Goal: Task Accomplishment & Management: Manage account settings

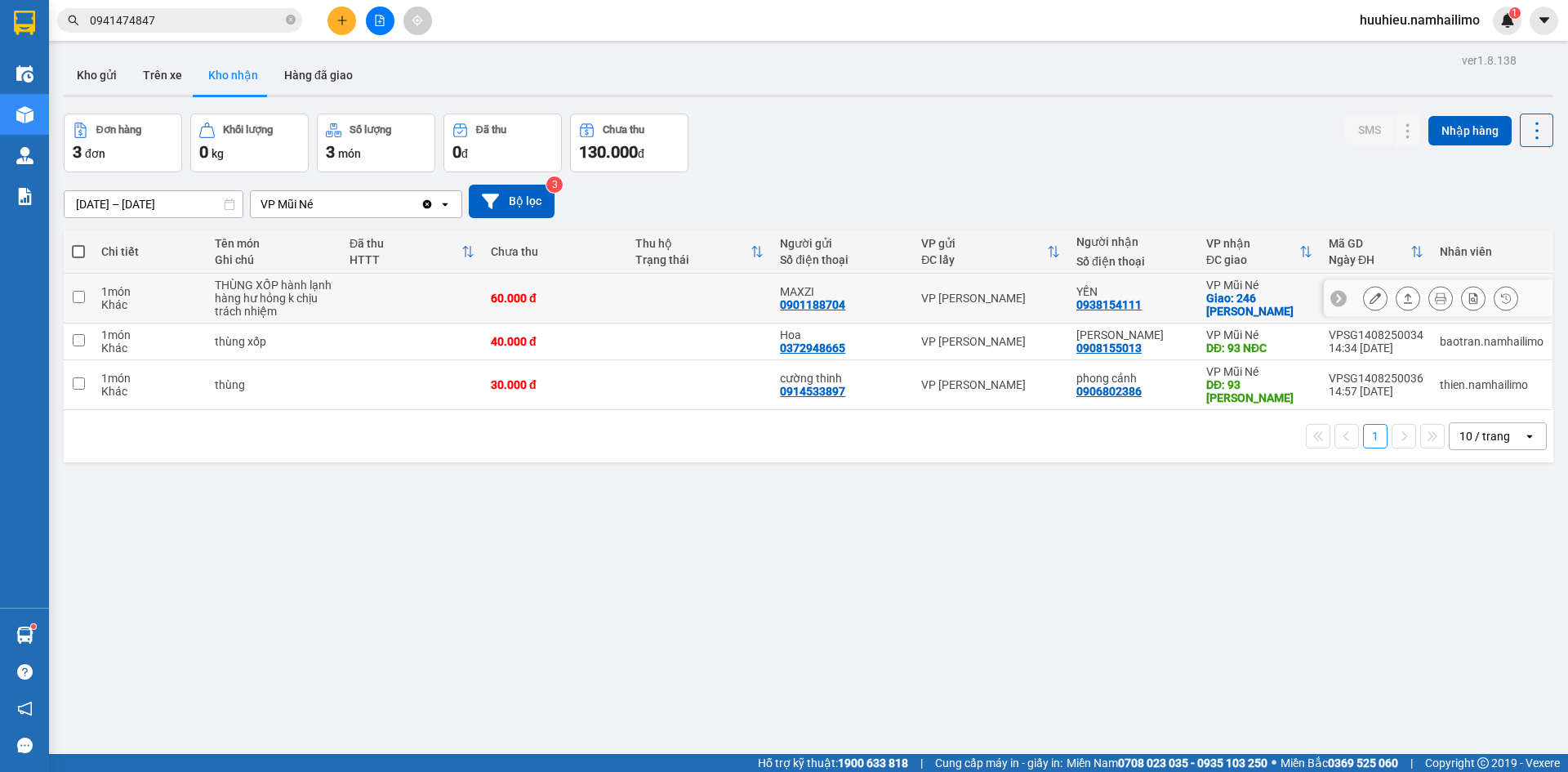
click at [1369, 301] on icon at bounding box center [1374, 298] width 11 height 11
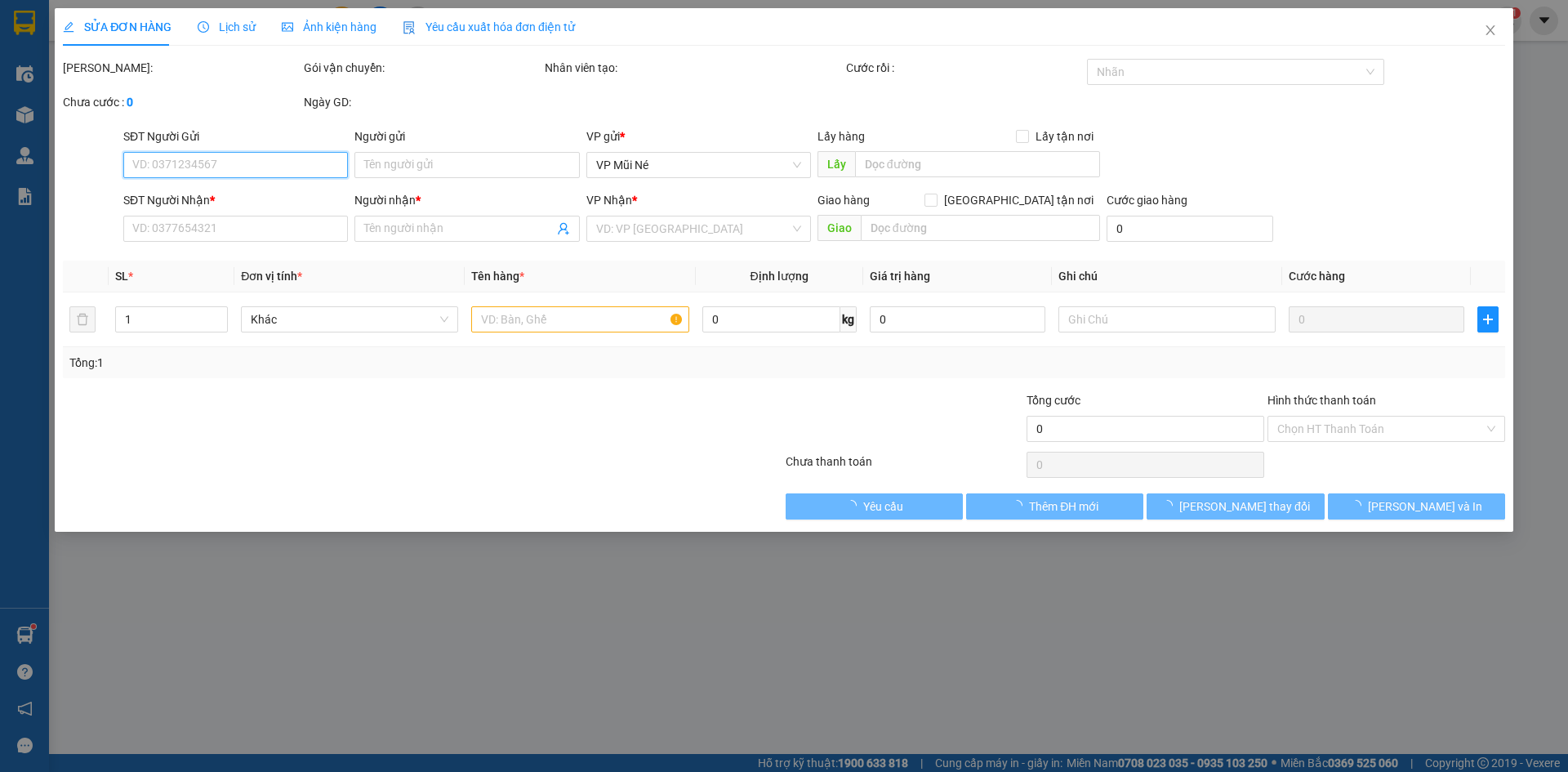
type input "0901188704"
type input "MAXZI"
type input "0938154111"
type input "YẾN"
checkbox input "true"
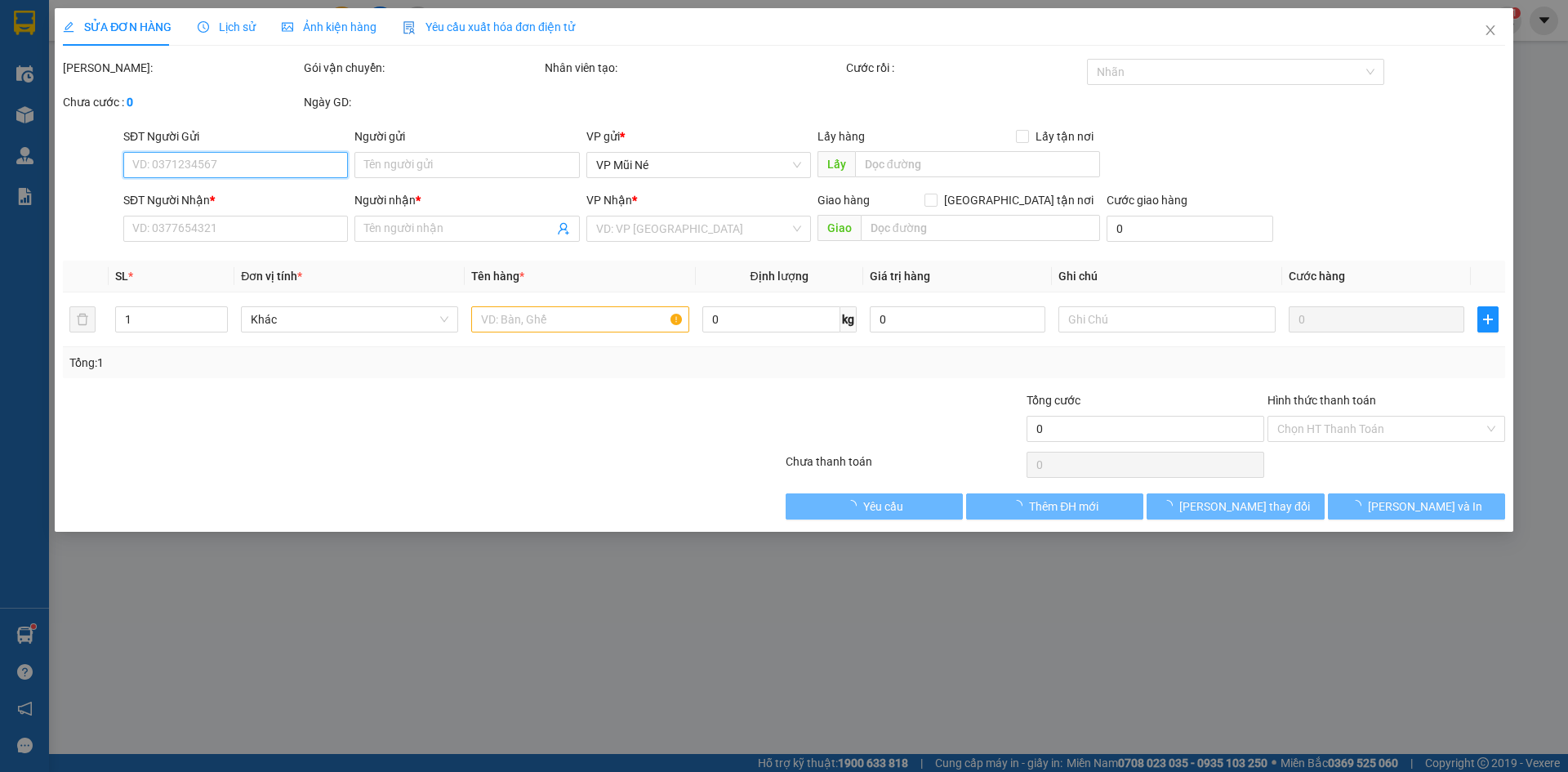
type input "246 [PERSON_NAME]"
type input "60.000"
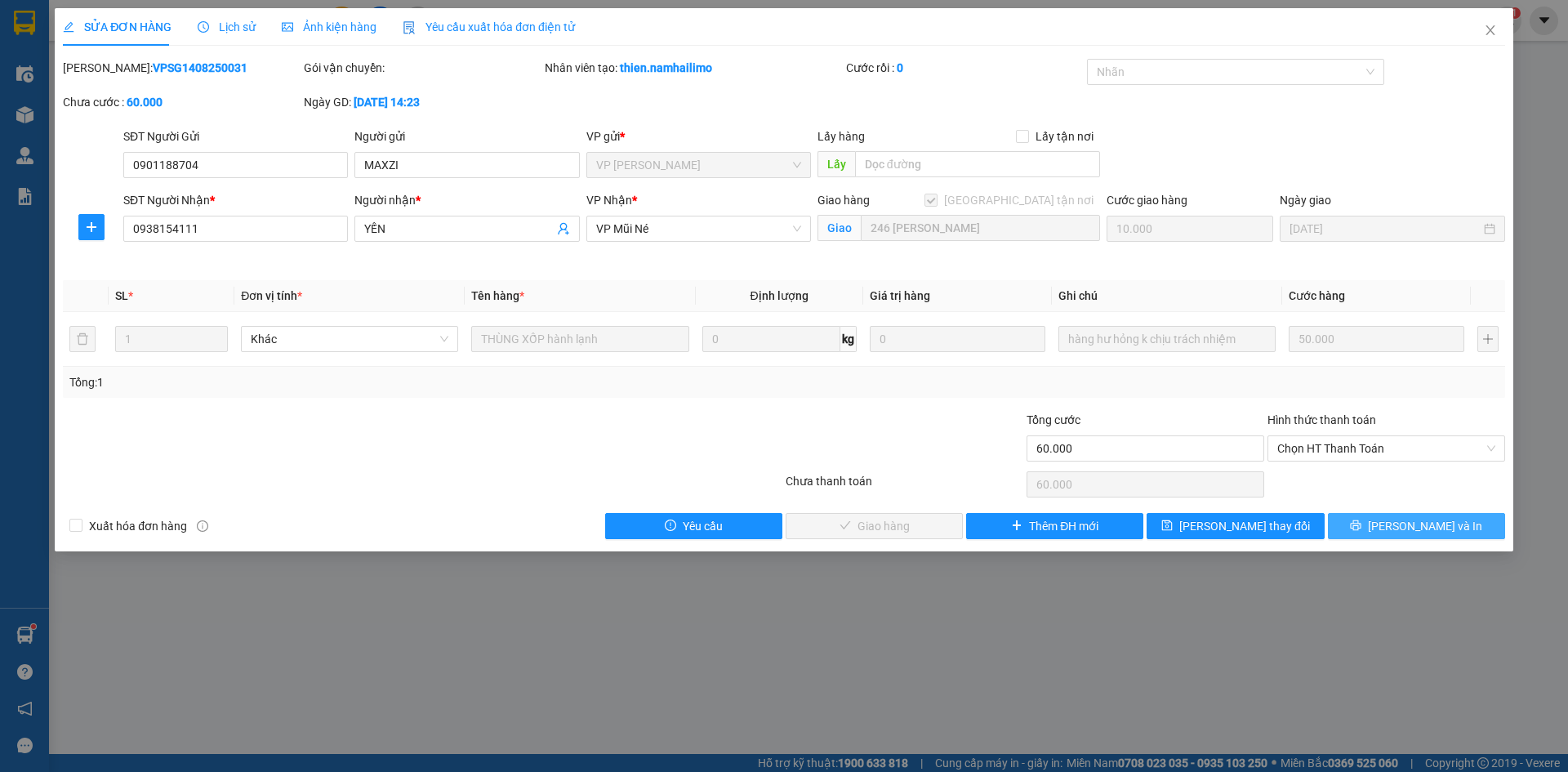
click at [1407, 518] on span "[PERSON_NAME] và In" at bounding box center [1424, 526] width 114 height 18
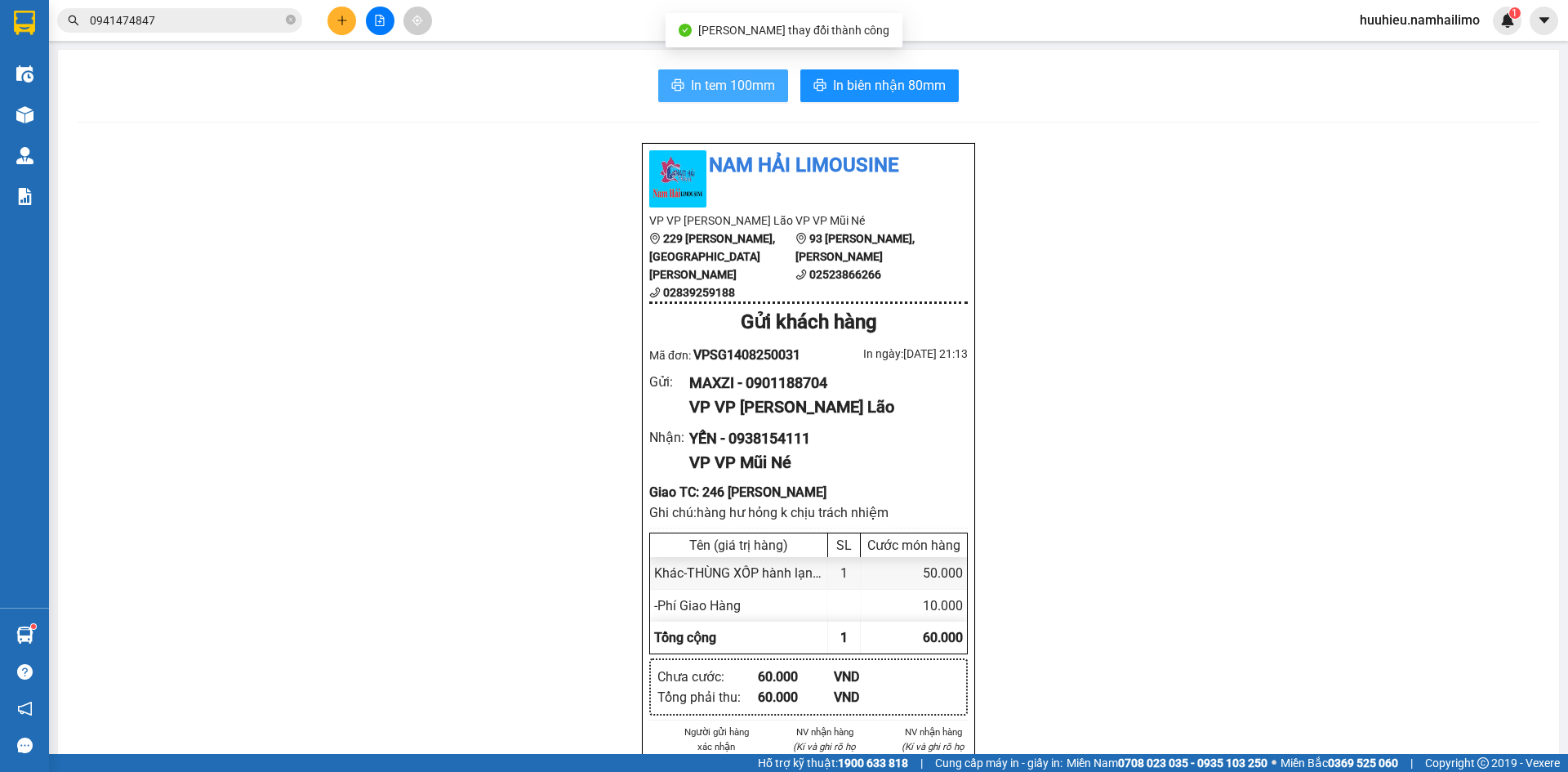
click at [721, 93] on span "In tem 100mm" at bounding box center [733, 85] width 84 height 20
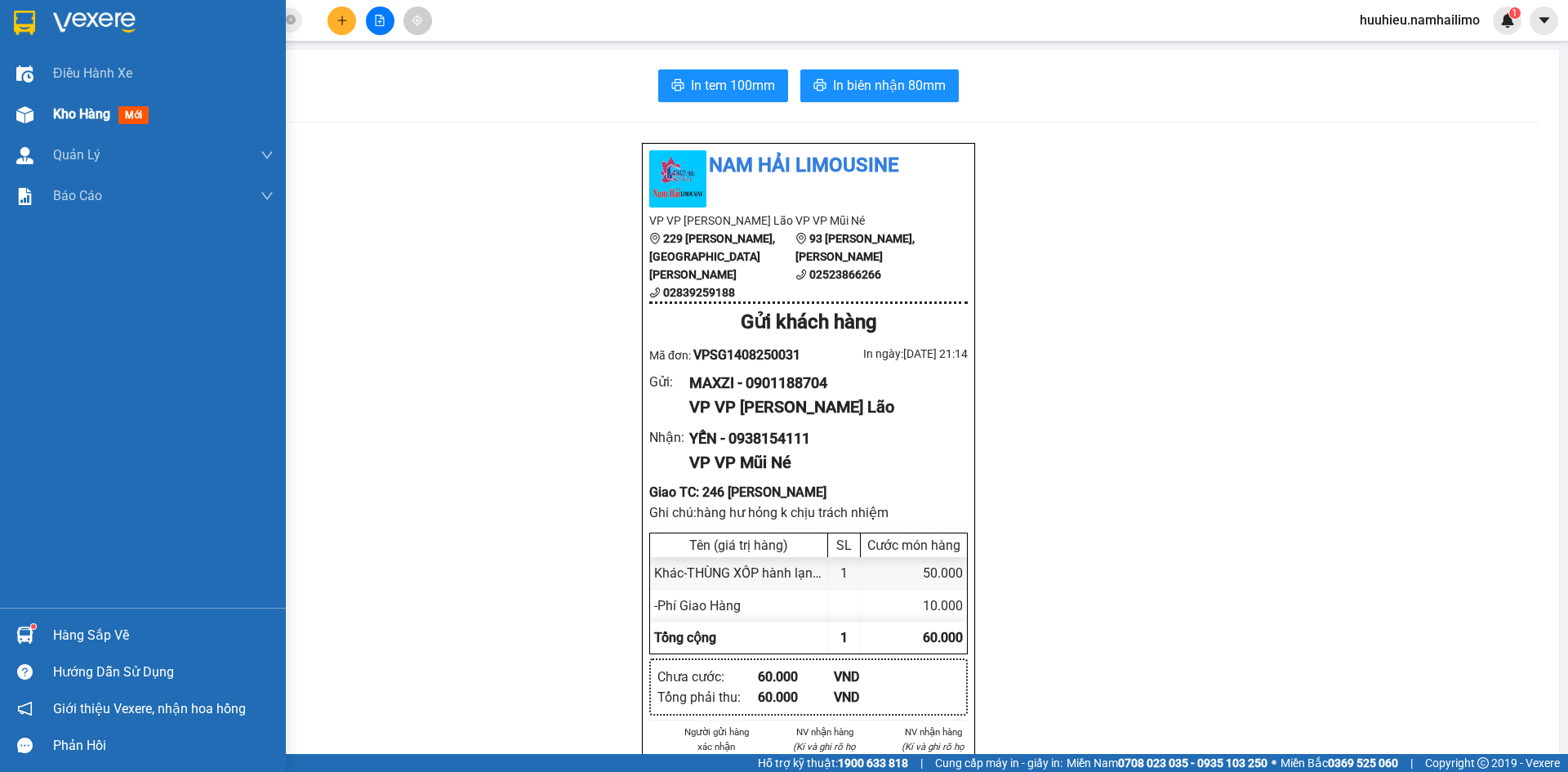
click at [48, 118] on div "Kho hàng mới" at bounding box center [142, 114] width 285 height 41
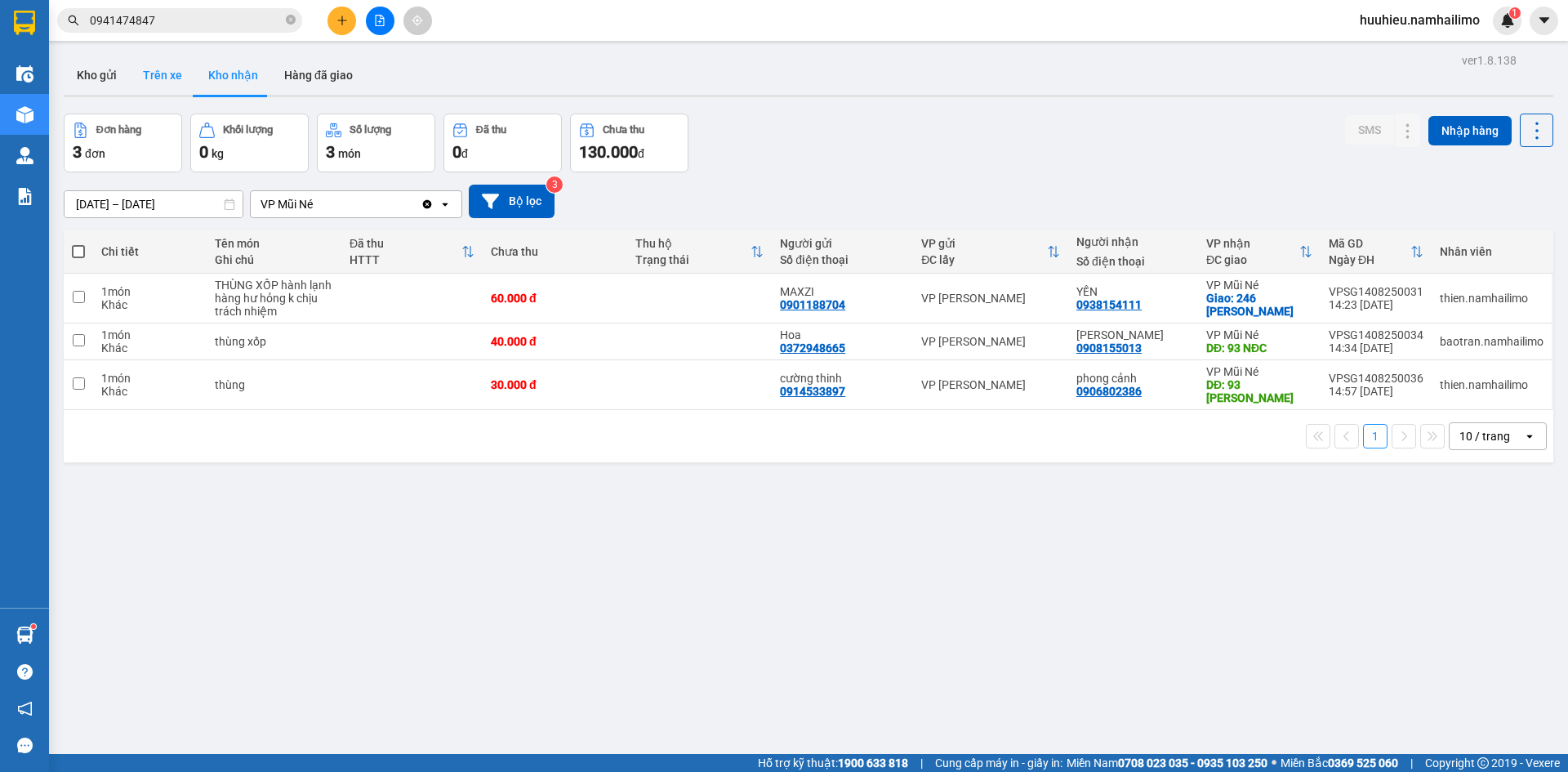
click at [138, 70] on button "Trên xe" at bounding box center [163, 75] width 65 height 39
type input "[DATE] – [DATE]"
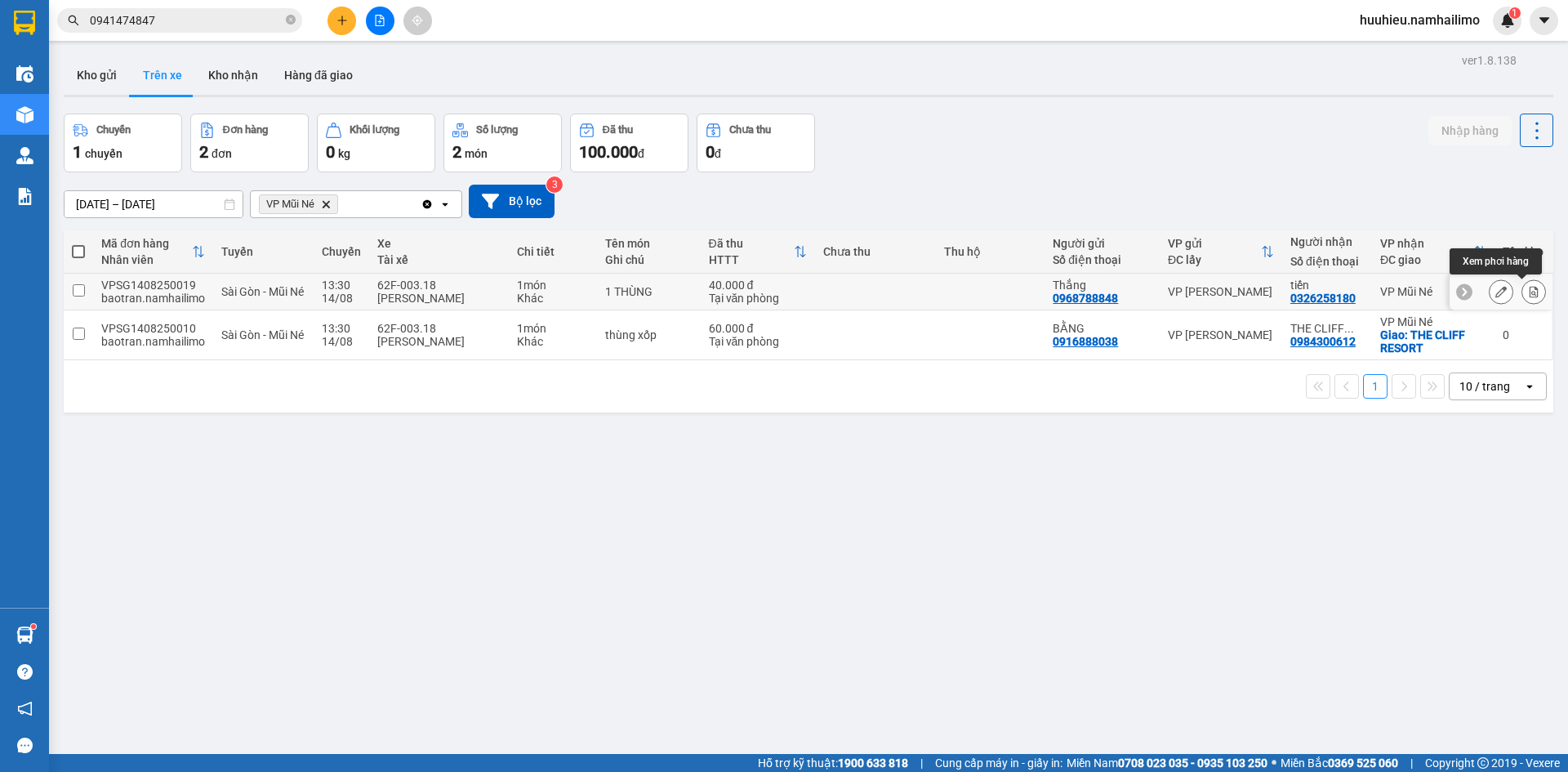
click at [1529, 294] on icon at bounding box center [1534, 291] width 9 height 11
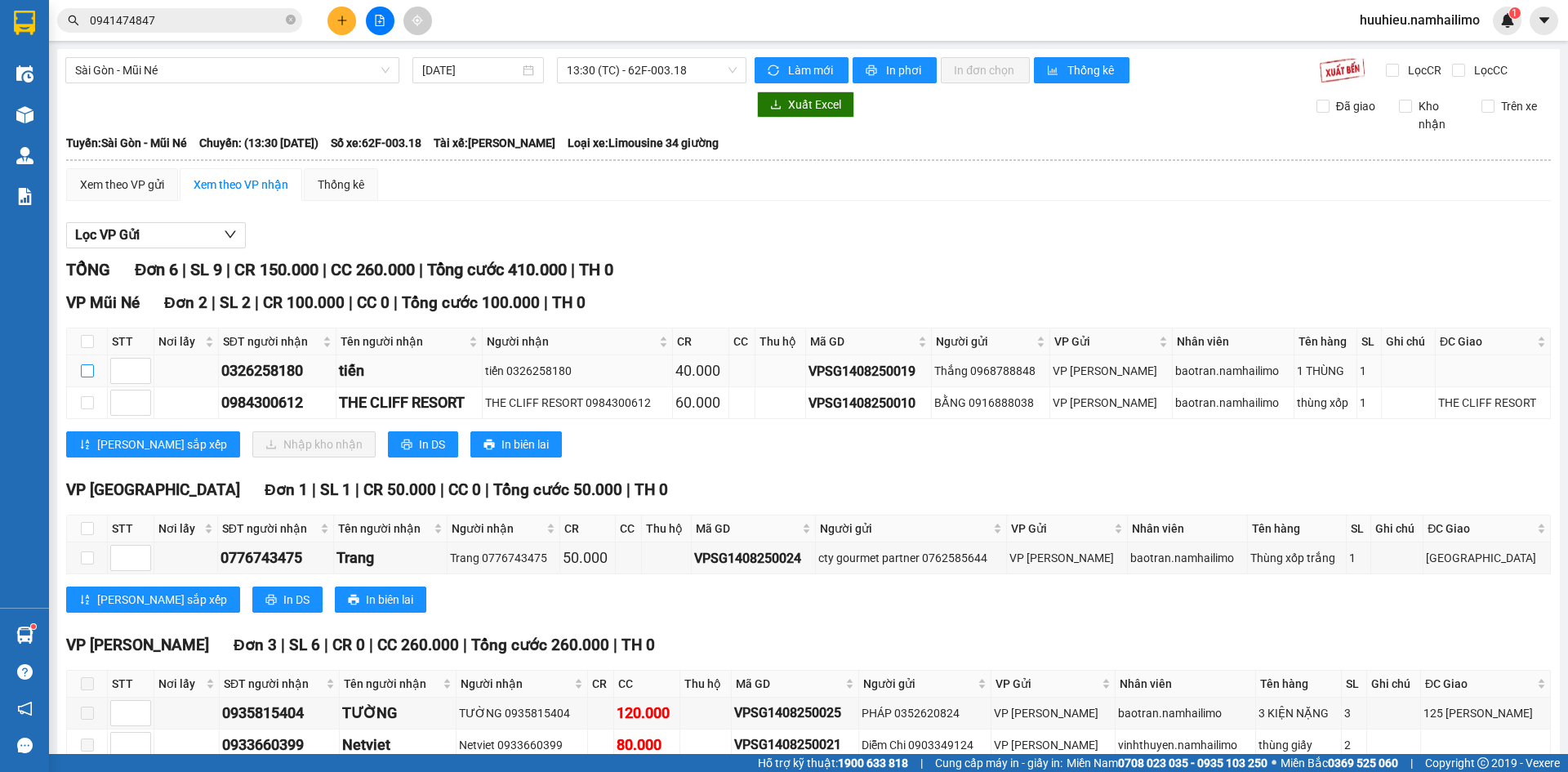
click at [90, 370] on input "checkbox" at bounding box center [87, 371] width 13 height 13
checkbox input "true"
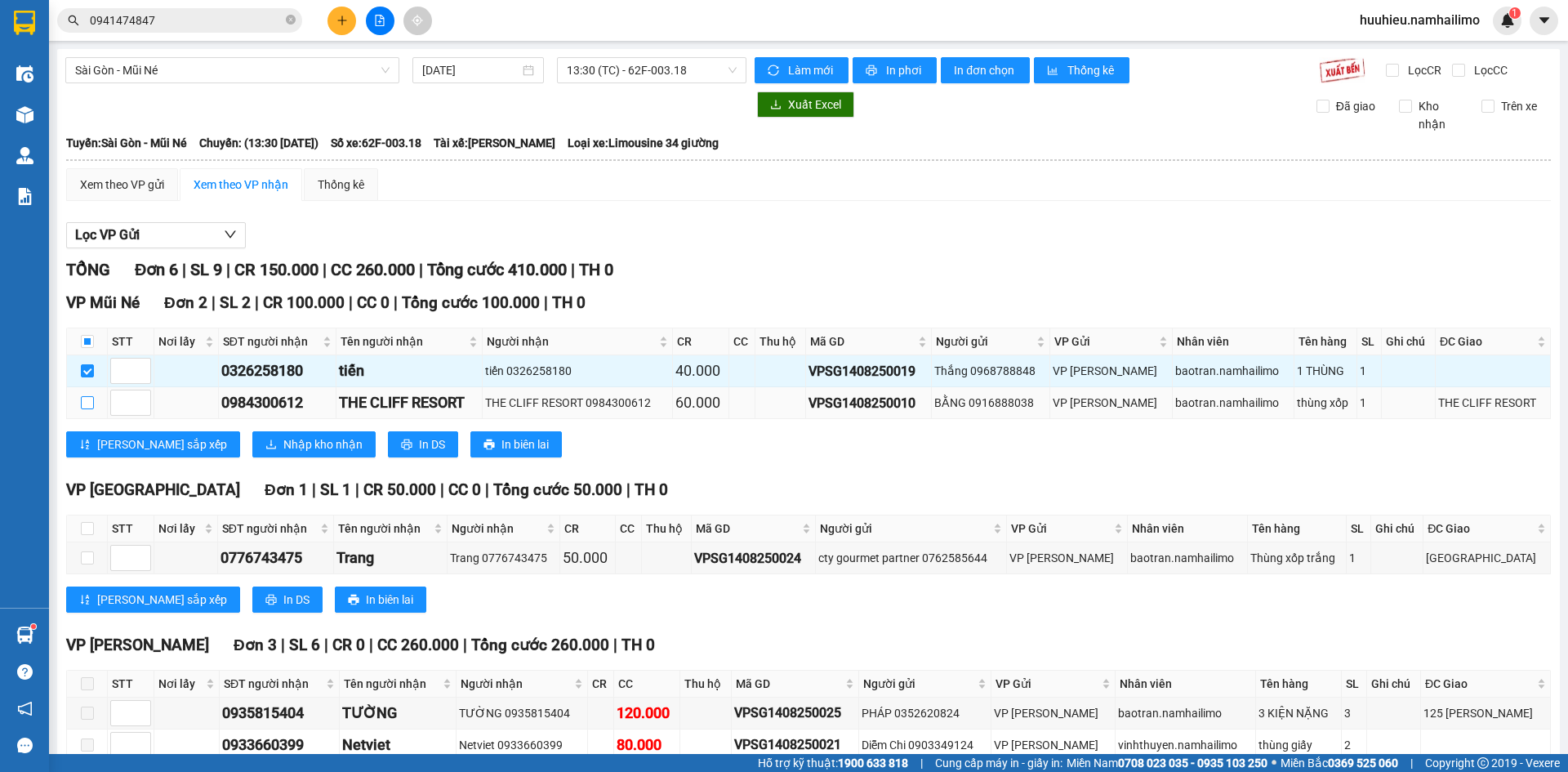
click at [83, 402] on input "checkbox" at bounding box center [87, 402] width 13 height 13
checkbox input "true"
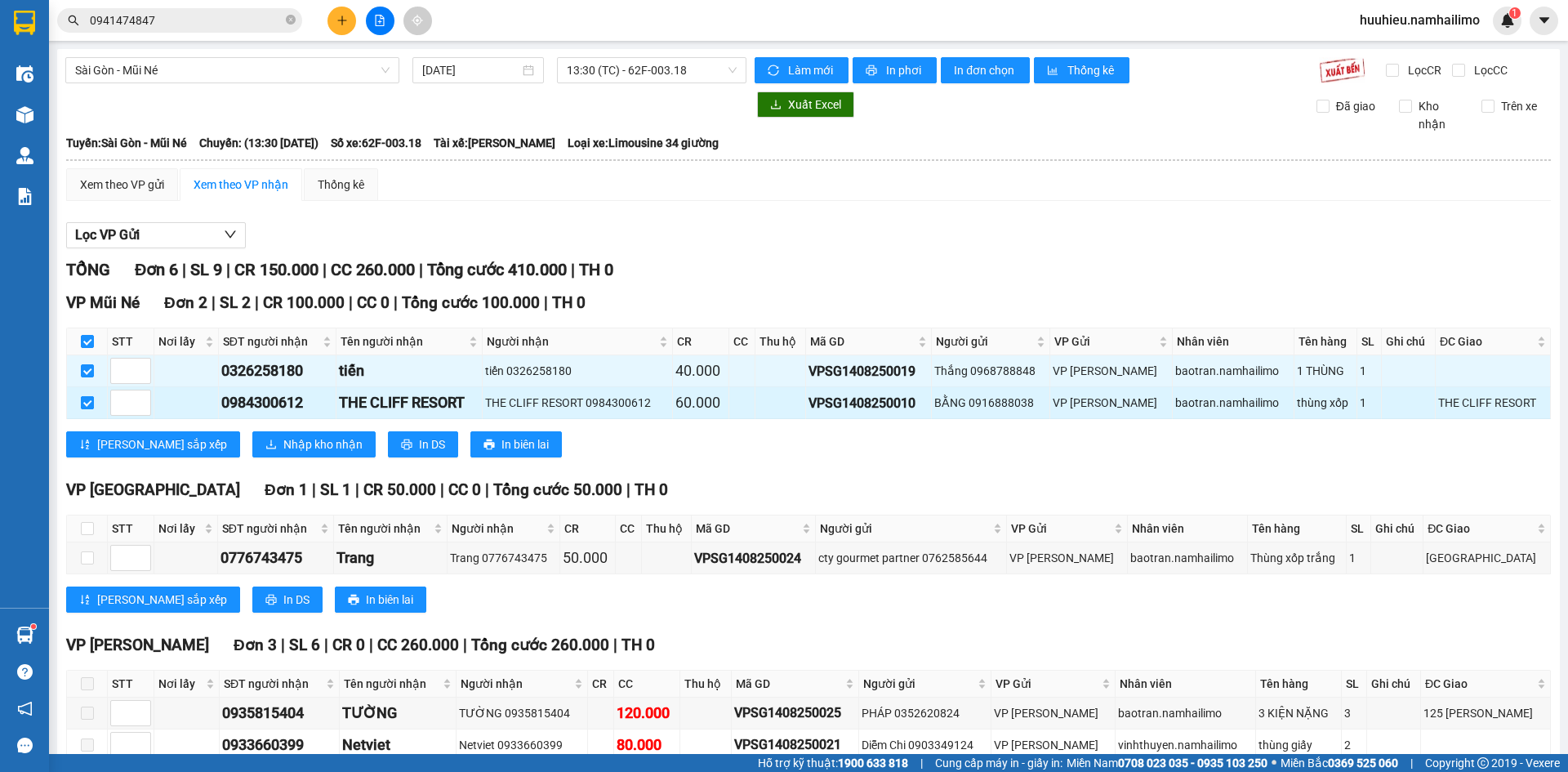
checkbox input "true"
click at [238, 458] on div "VP Mũi Né Đơn 2 | SL 2 | CR 100.000 | CC 0 | Tổng cước 100.000 | TH 0 STT Nơi l…" at bounding box center [809, 380] width 1485 height 179
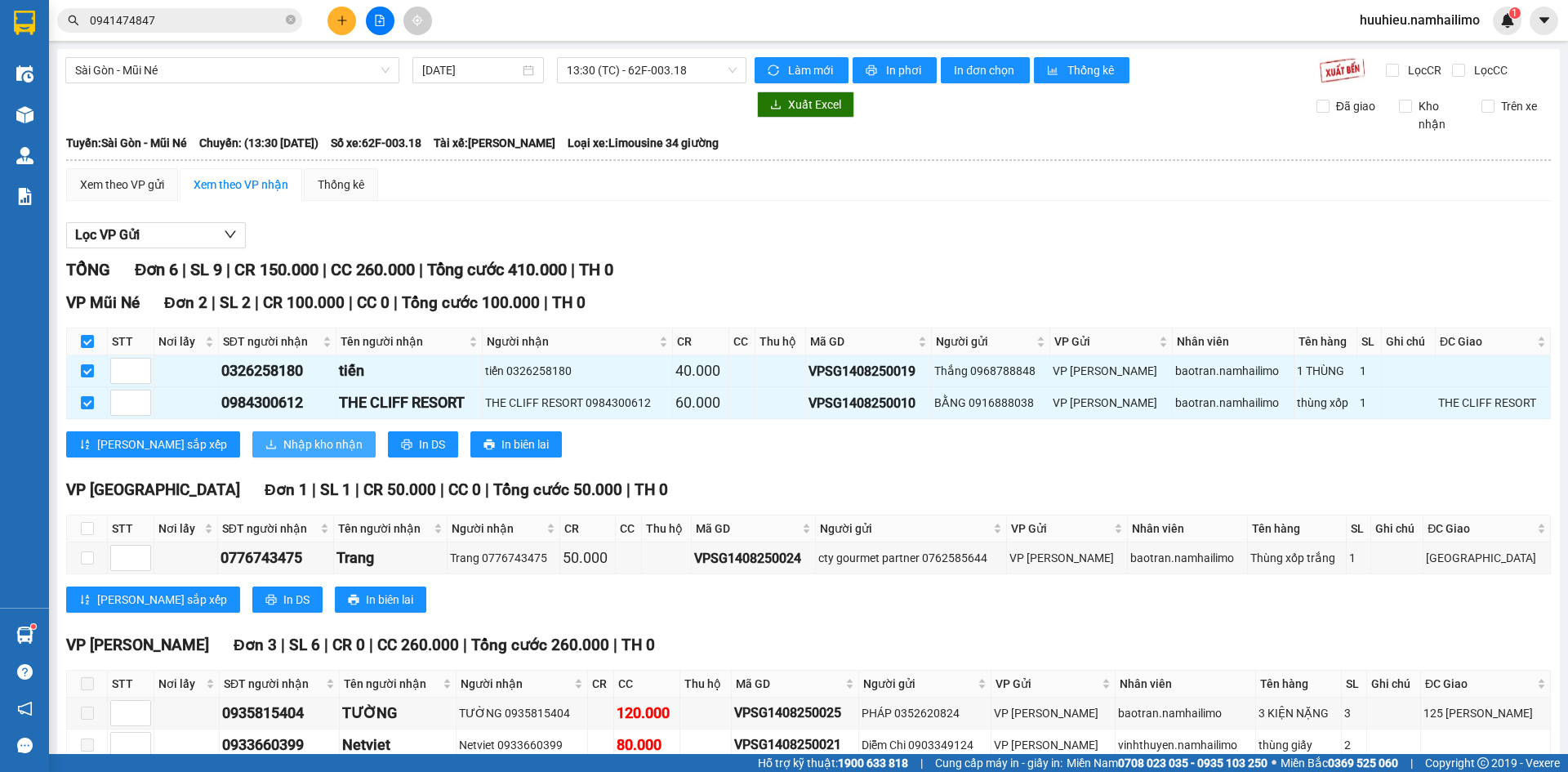
click at [284, 450] on span "Nhập kho nhận" at bounding box center [323, 444] width 80 height 18
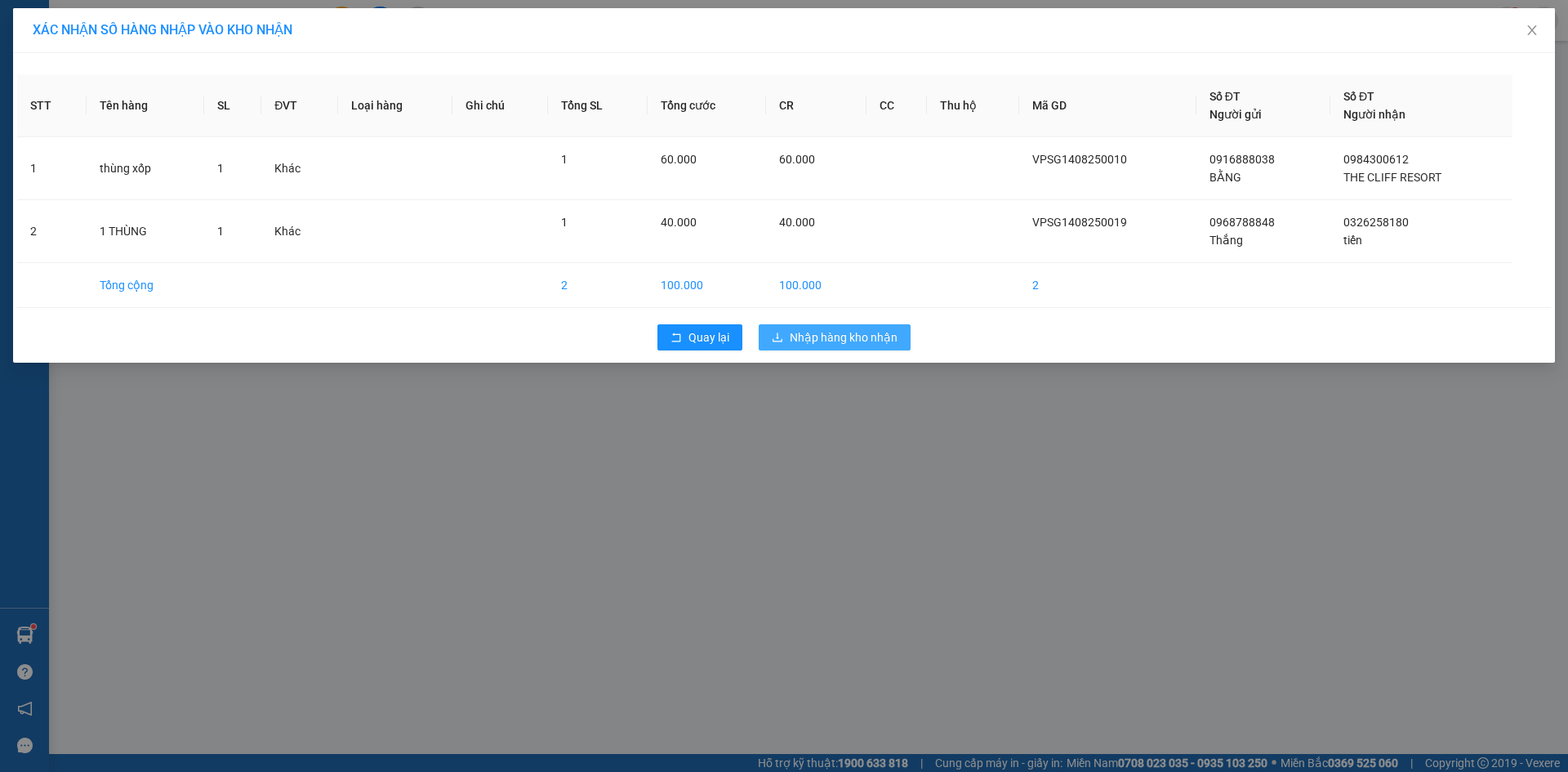
click at [834, 348] on button "Nhập hàng kho nhận" at bounding box center [834, 338] width 152 height 27
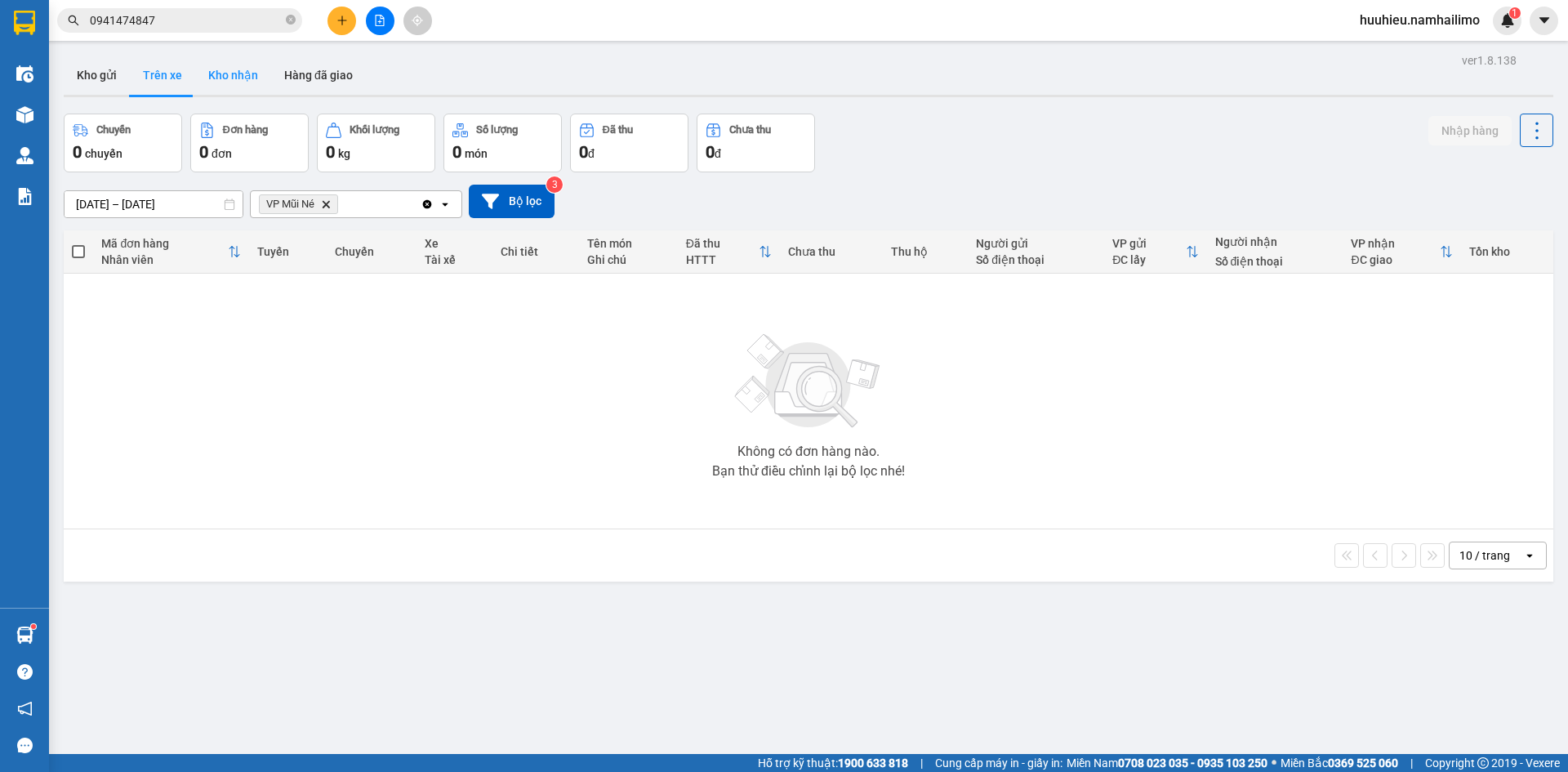
click at [232, 73] on button "Kho nhận" at bounding box center [233, 75] width 76 height 39
type input "[DATE] – [DATE]"
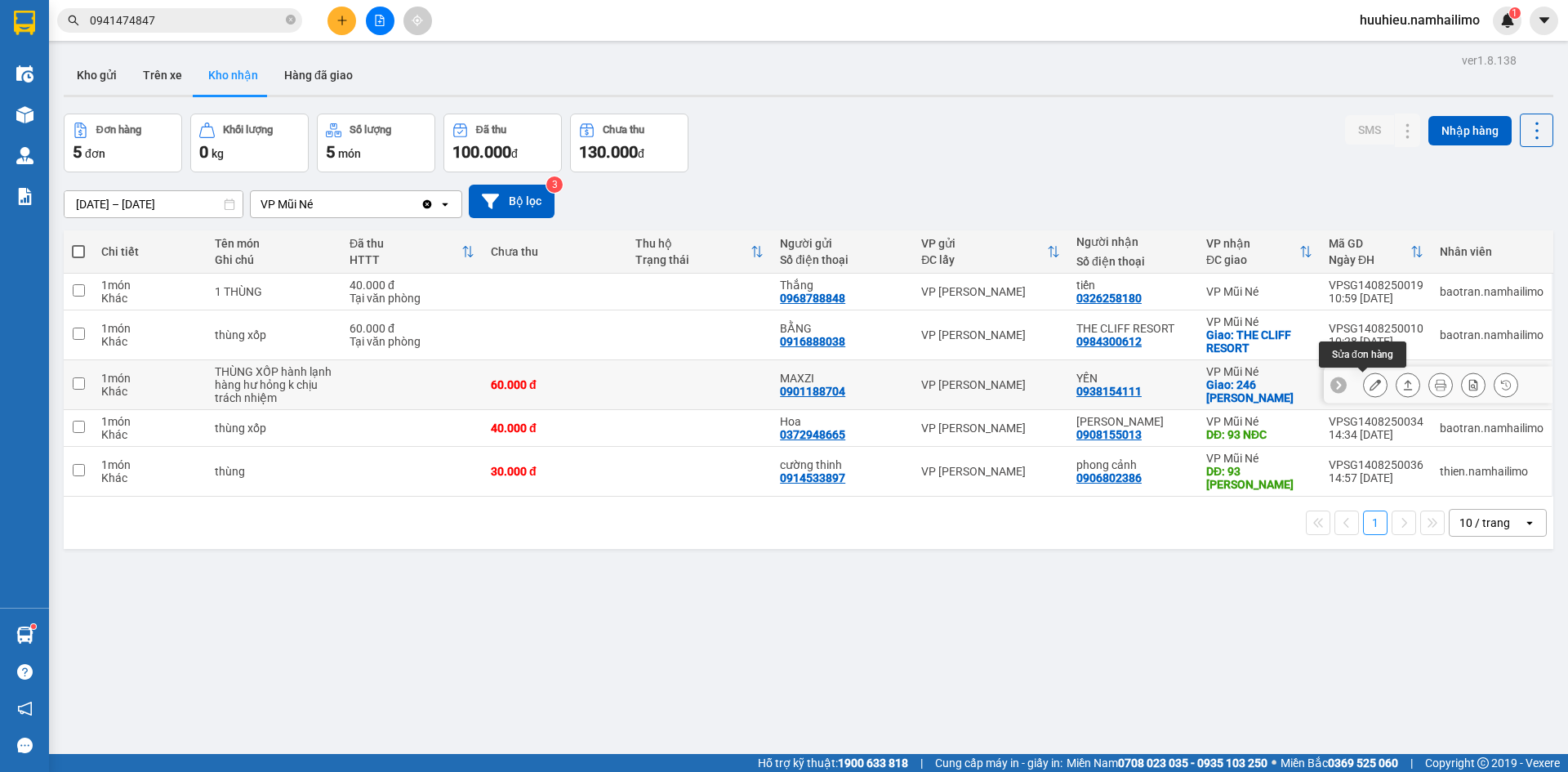
click at [1369, 389] on icon at bounding box center [1374, 385] width 11 height 11
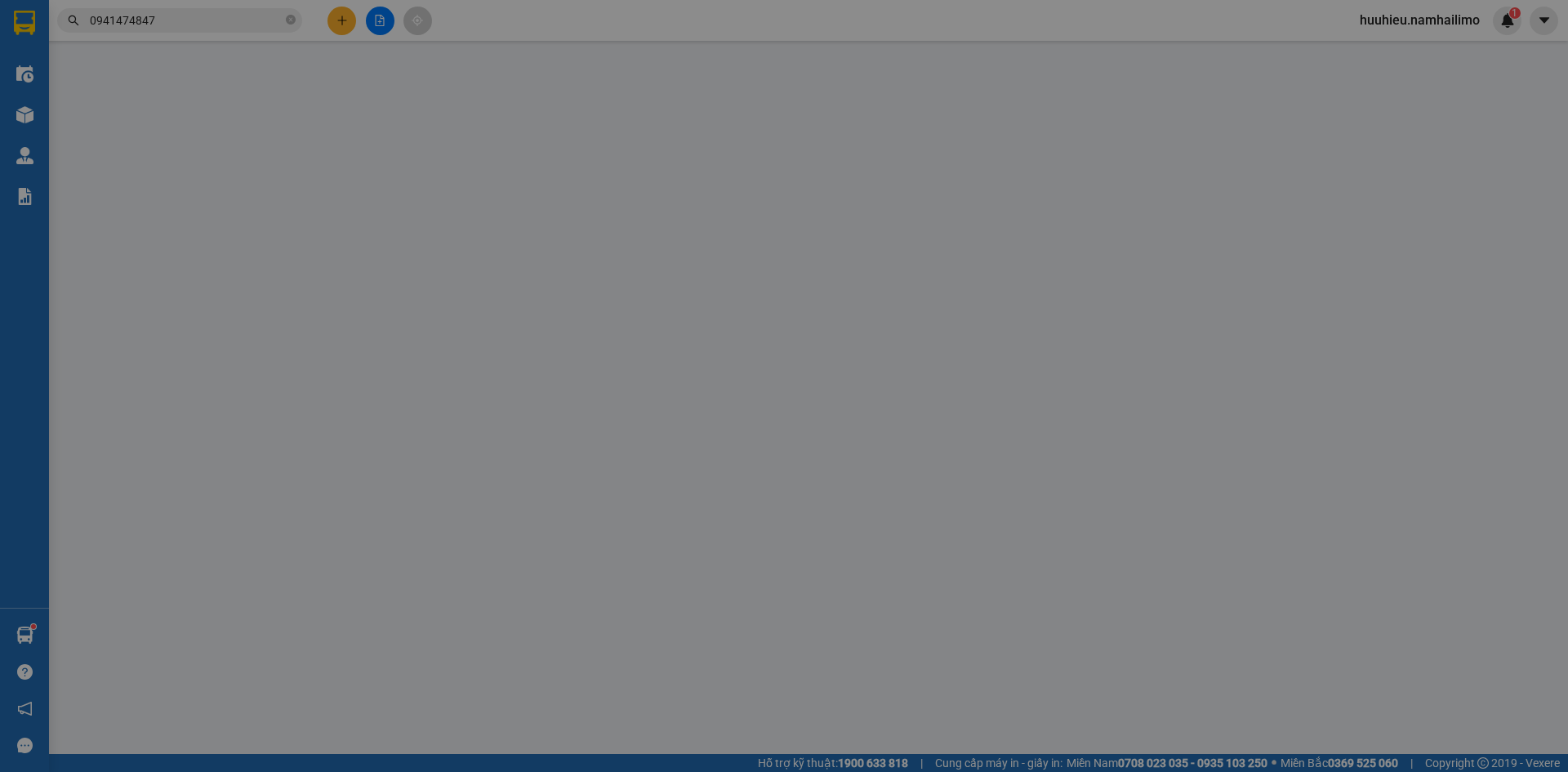
type input "0901188704"
type input "MAXZI"
type input "0938154111"
type input "YẾN"
checkbox input "true"
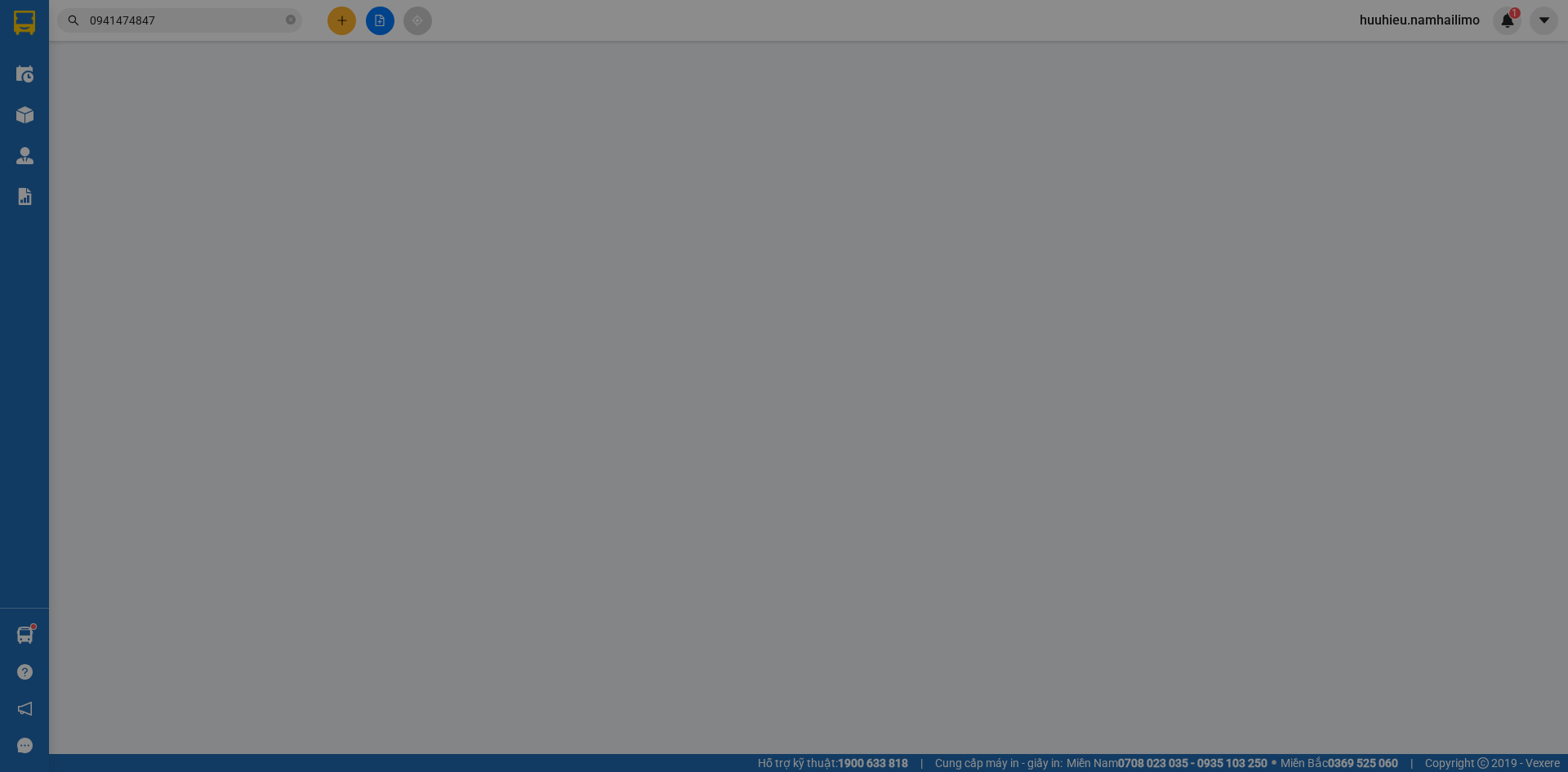
type input "246 [PERSON_NAME]"
type input "60.000"
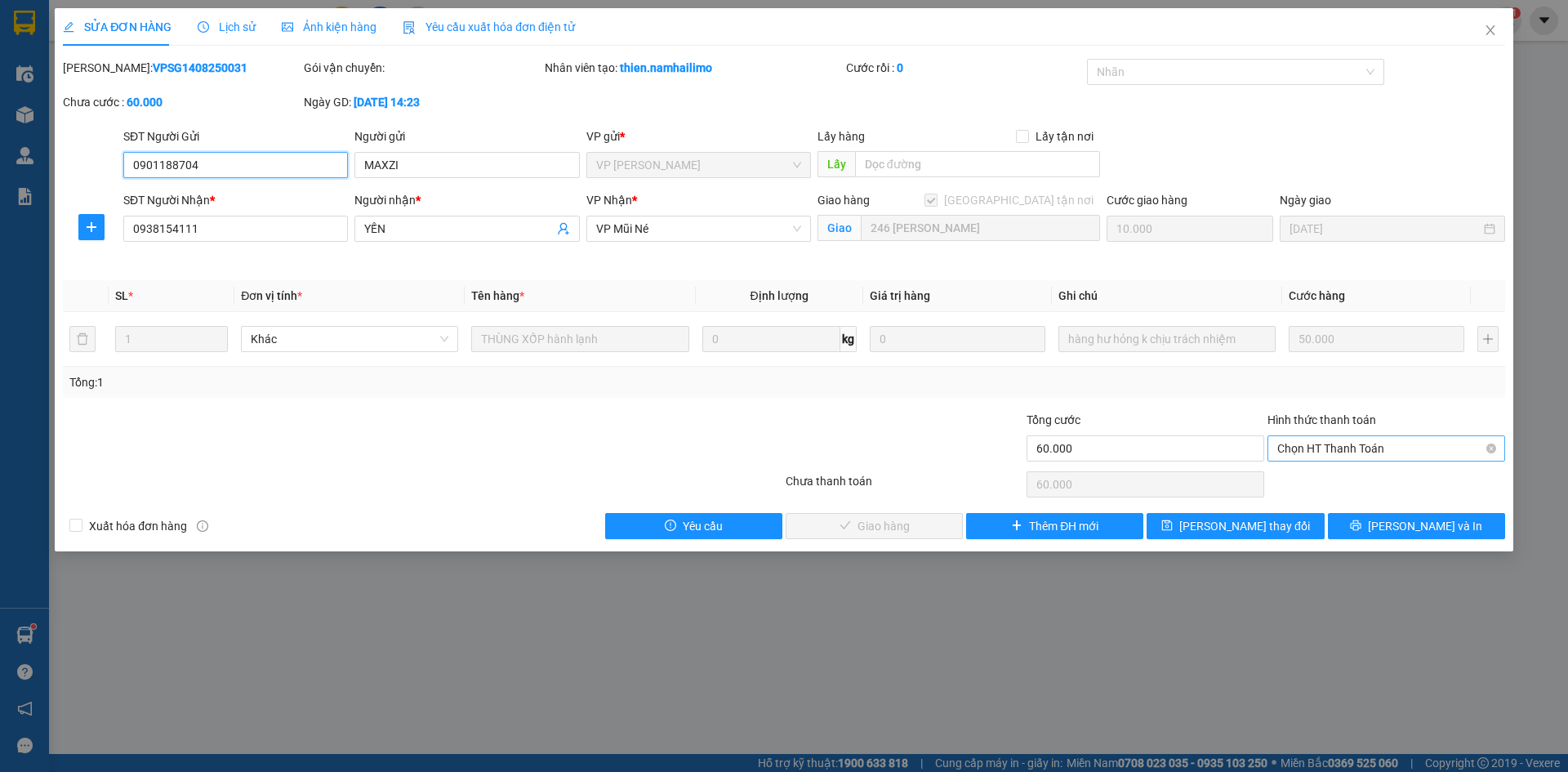
click at [1343, 451] on span "Chọn HT Thanh Toán" at bounding box center [1386, 448] width 218 height 25
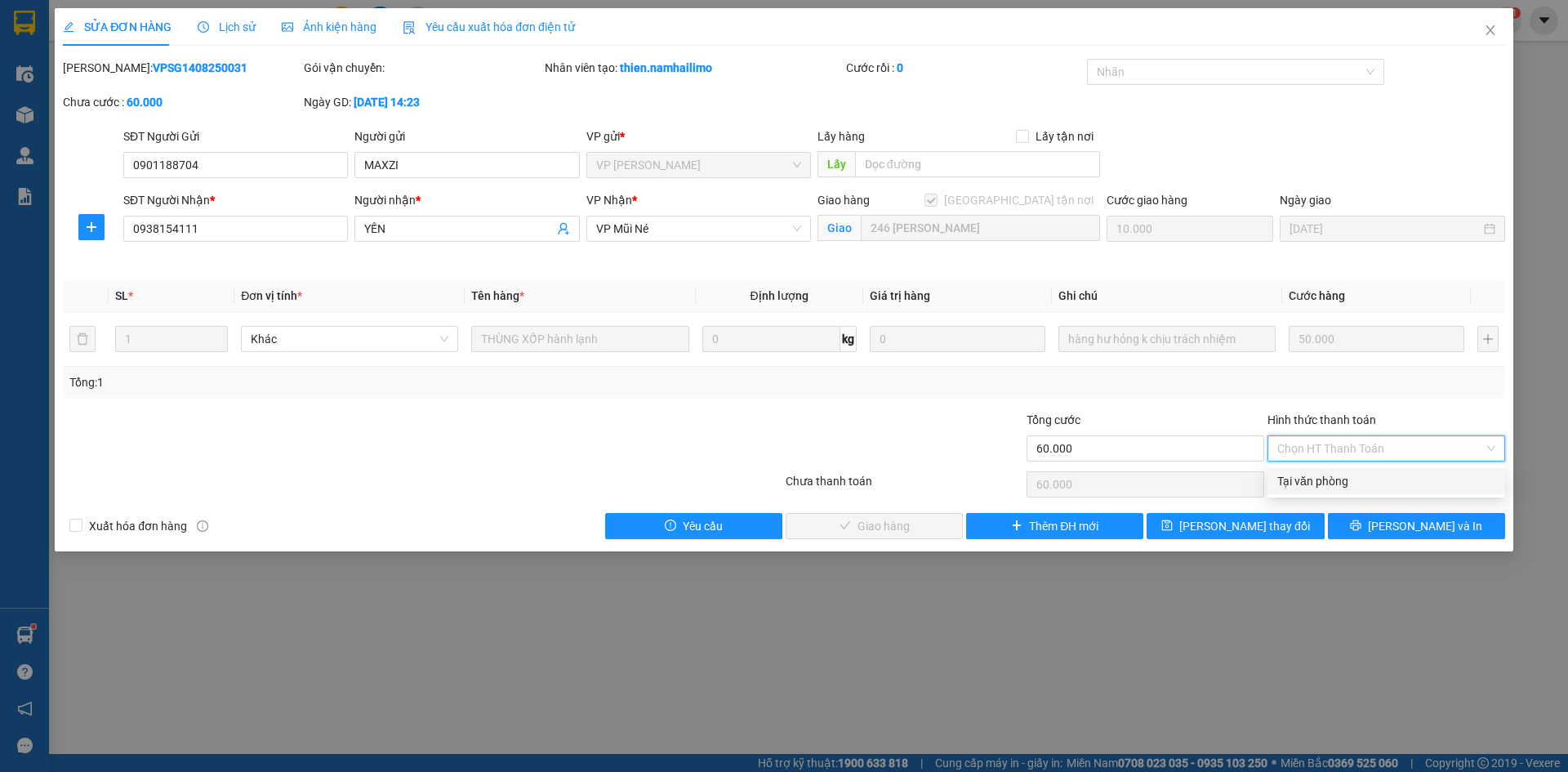
click at [1339, 469] on div "Tại văn phòng" at bounding box center [1386, 481] width 238 height 27
type input "0"
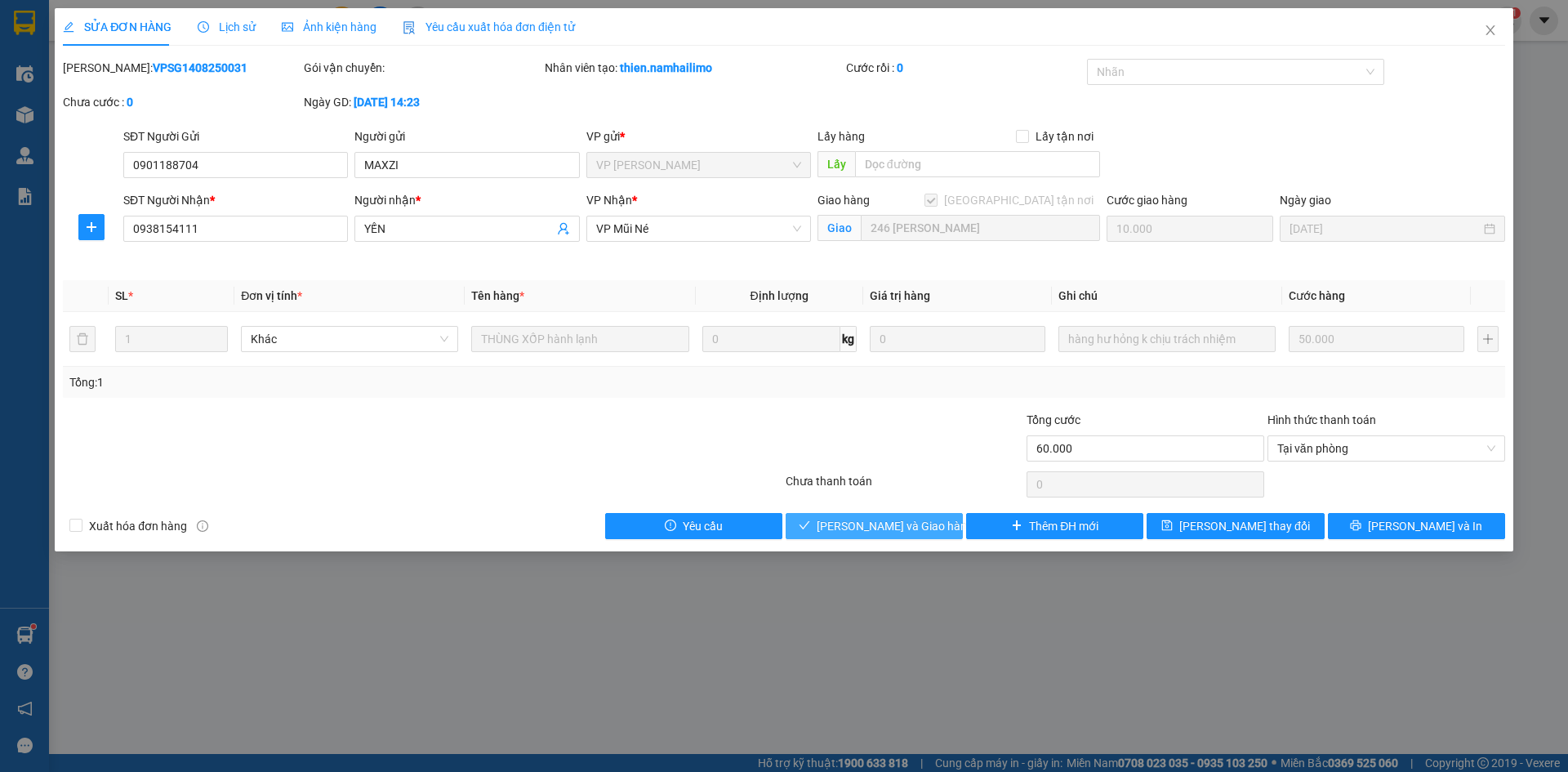
click at [868, 525] on span "[PERSON_NAME] và Giao hàng" at bounding box center [894, 526] width 156 height 18
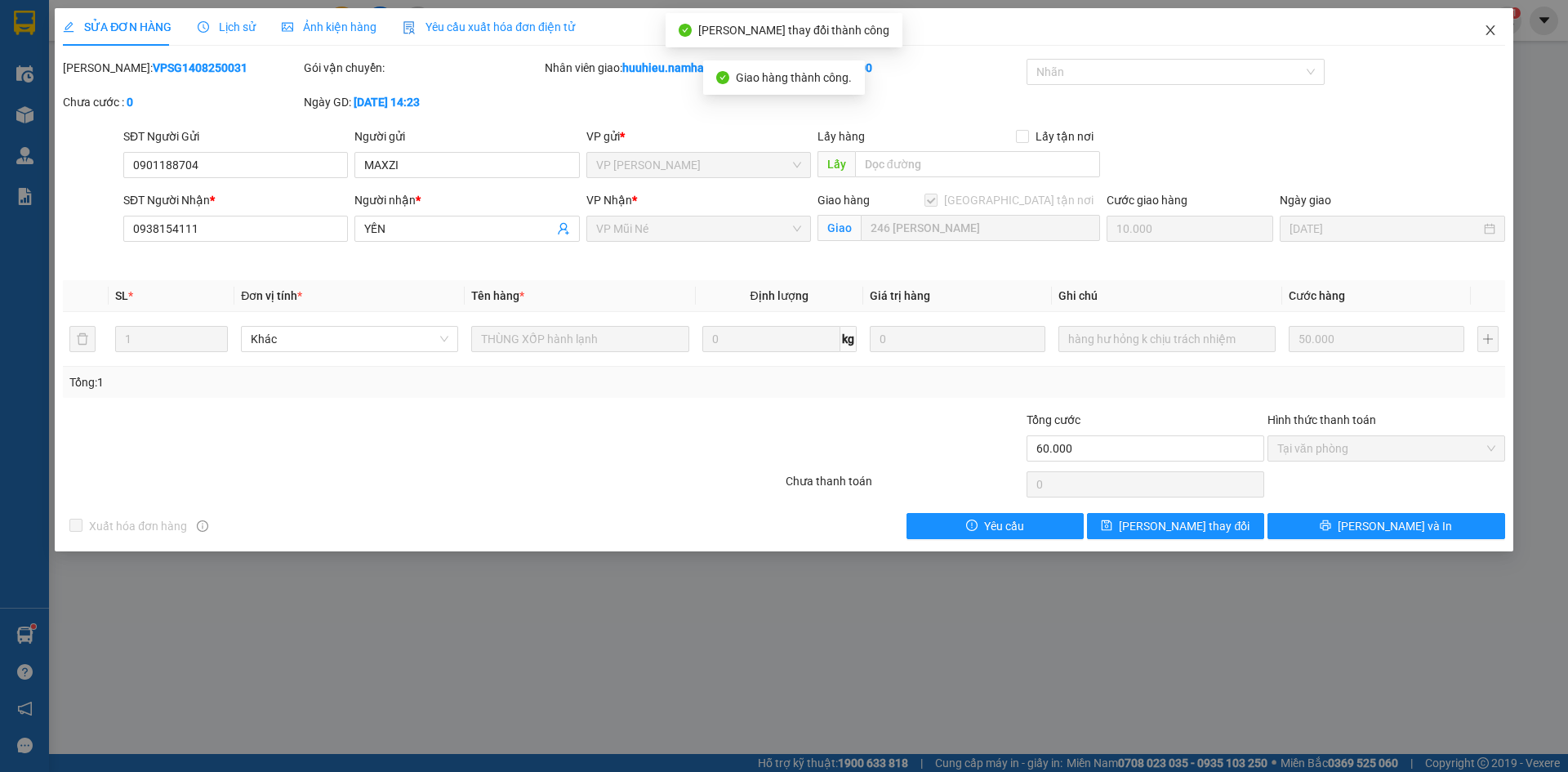
click at [1492, 26] on icon "close" at bounding box center [1490, 30] width 13 height 13
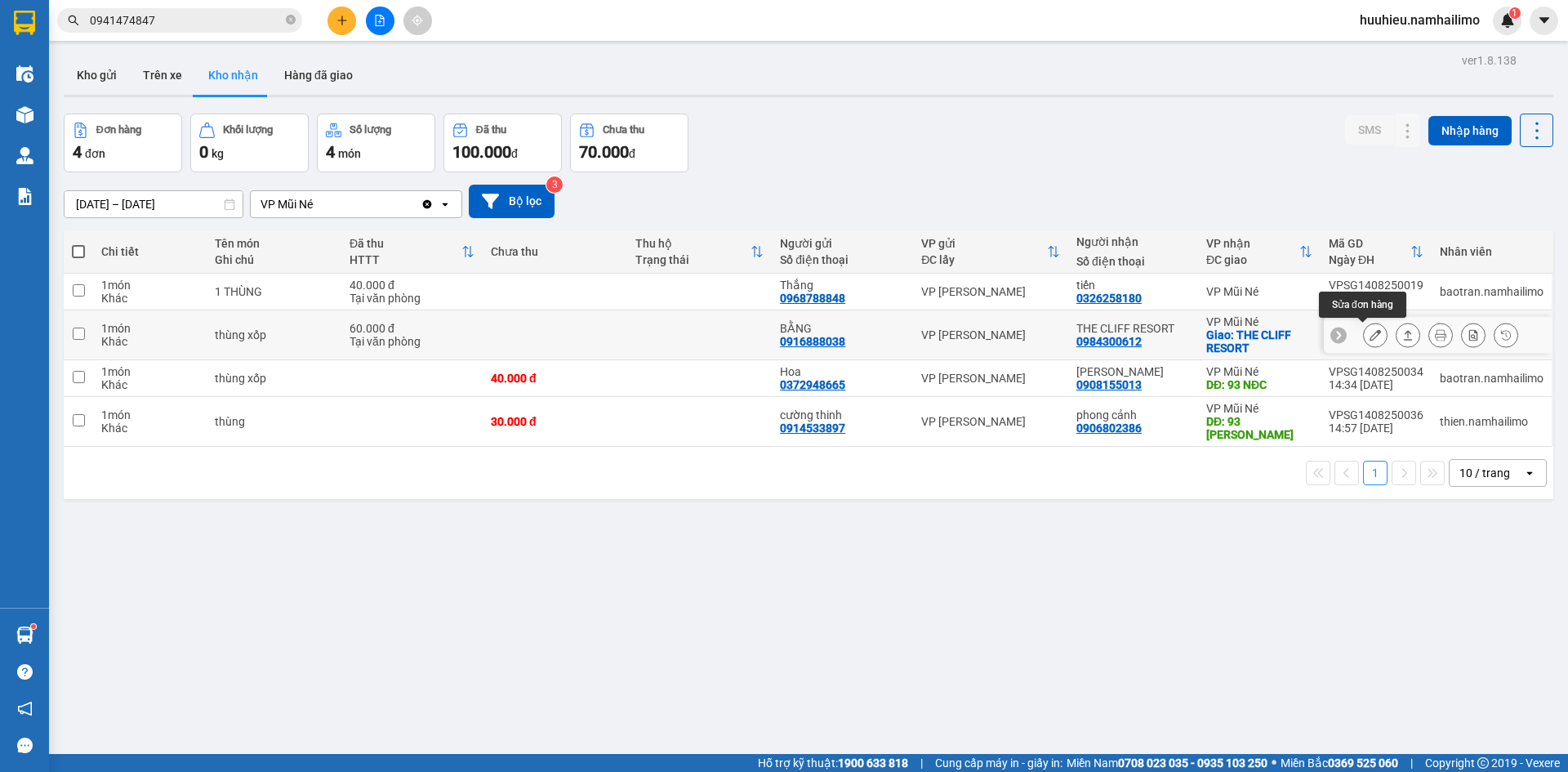
click at [1369, 340] on icon at bounding box center [1374, 334] width 11 height 11
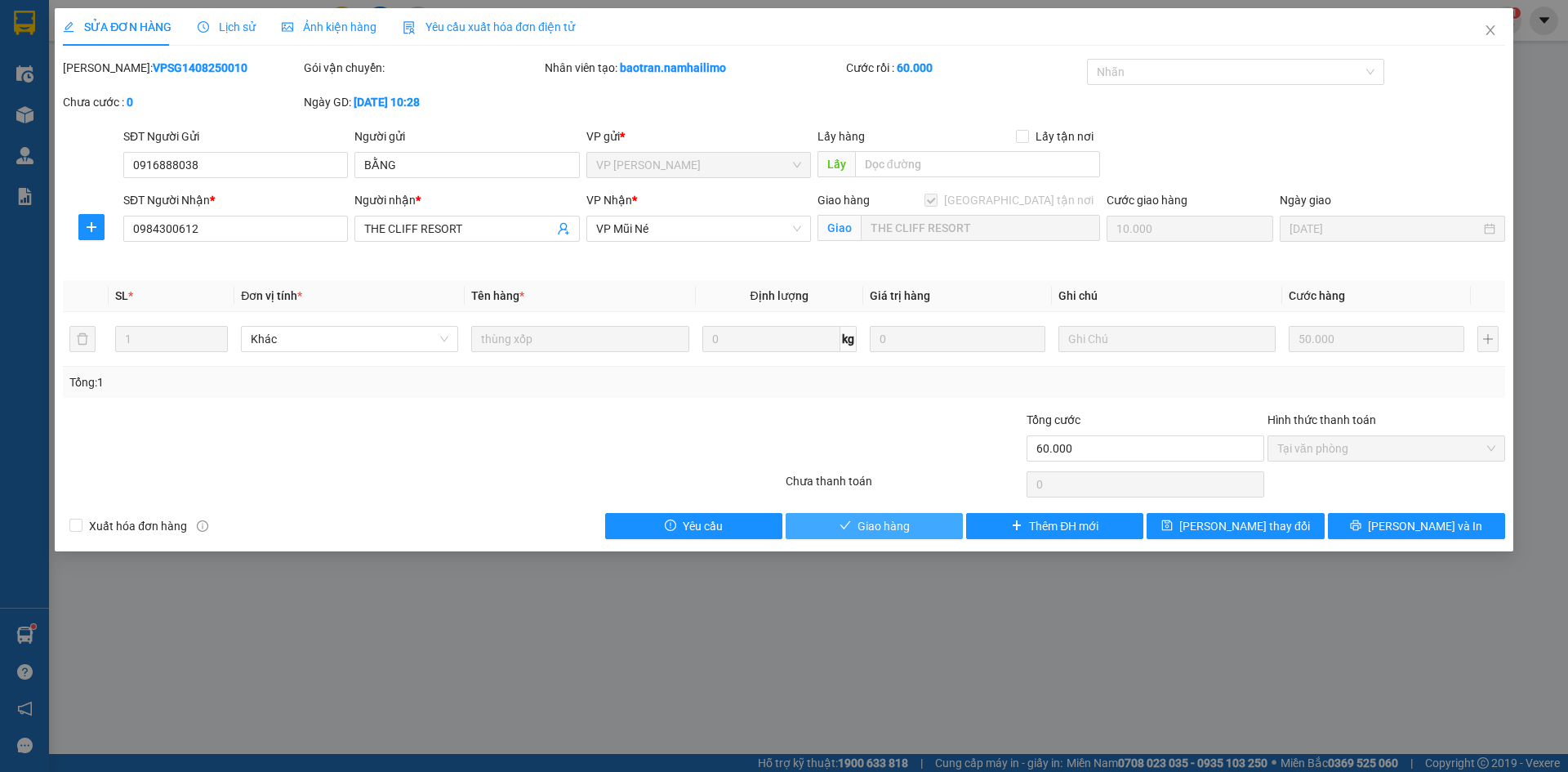
click at [835, 526] on button "Giao hàng" at bounding box center [874, 526] width 177 height 27
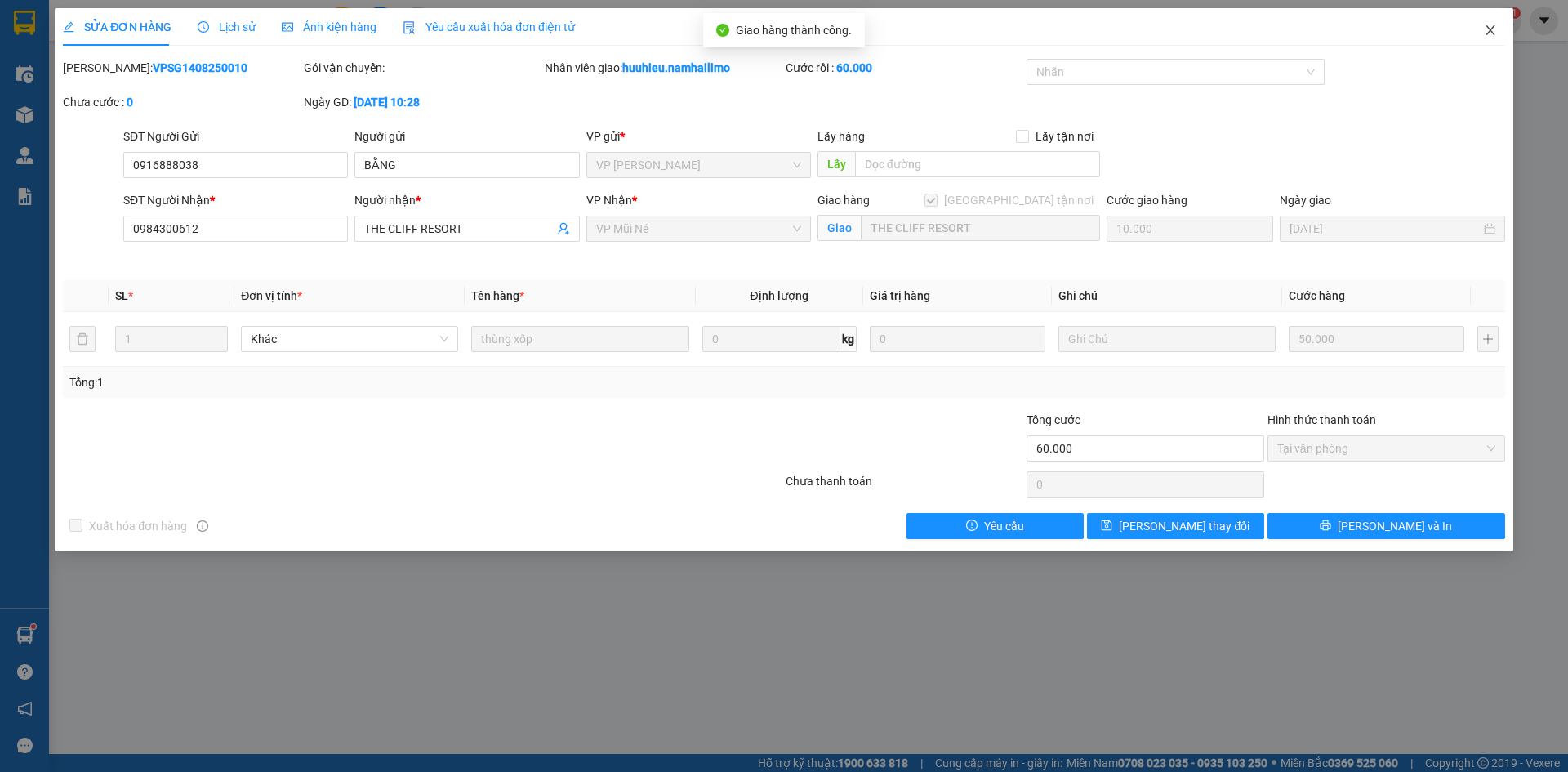
click at [1489, 37] on icon "close" at bounding box center [1490, 30] width 13 height 13
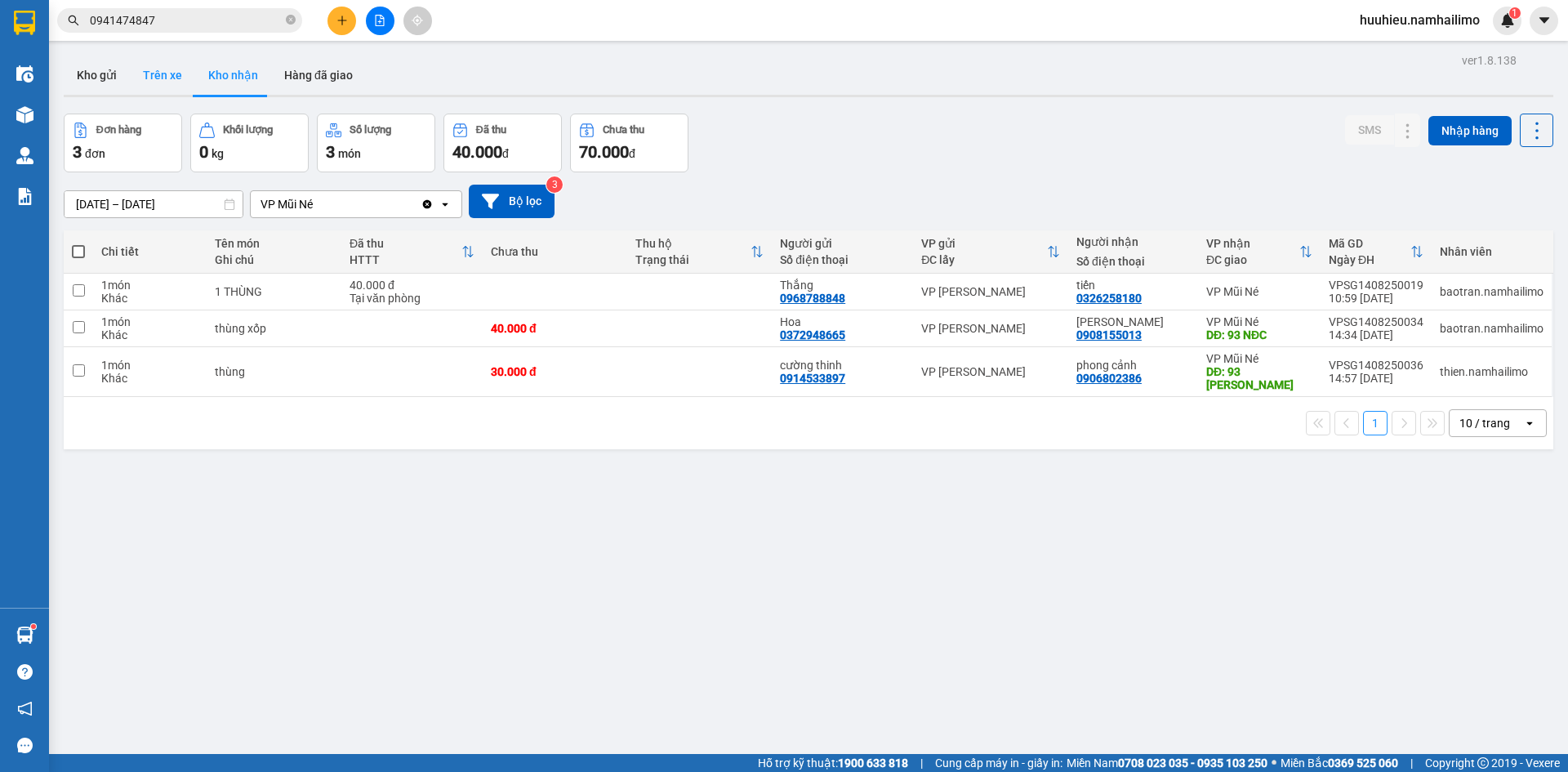
click at [176, 75] on button "Trên xe" at bounding box center [163, 75] width 65 height 39
type input "[DATE] – [DATE]"
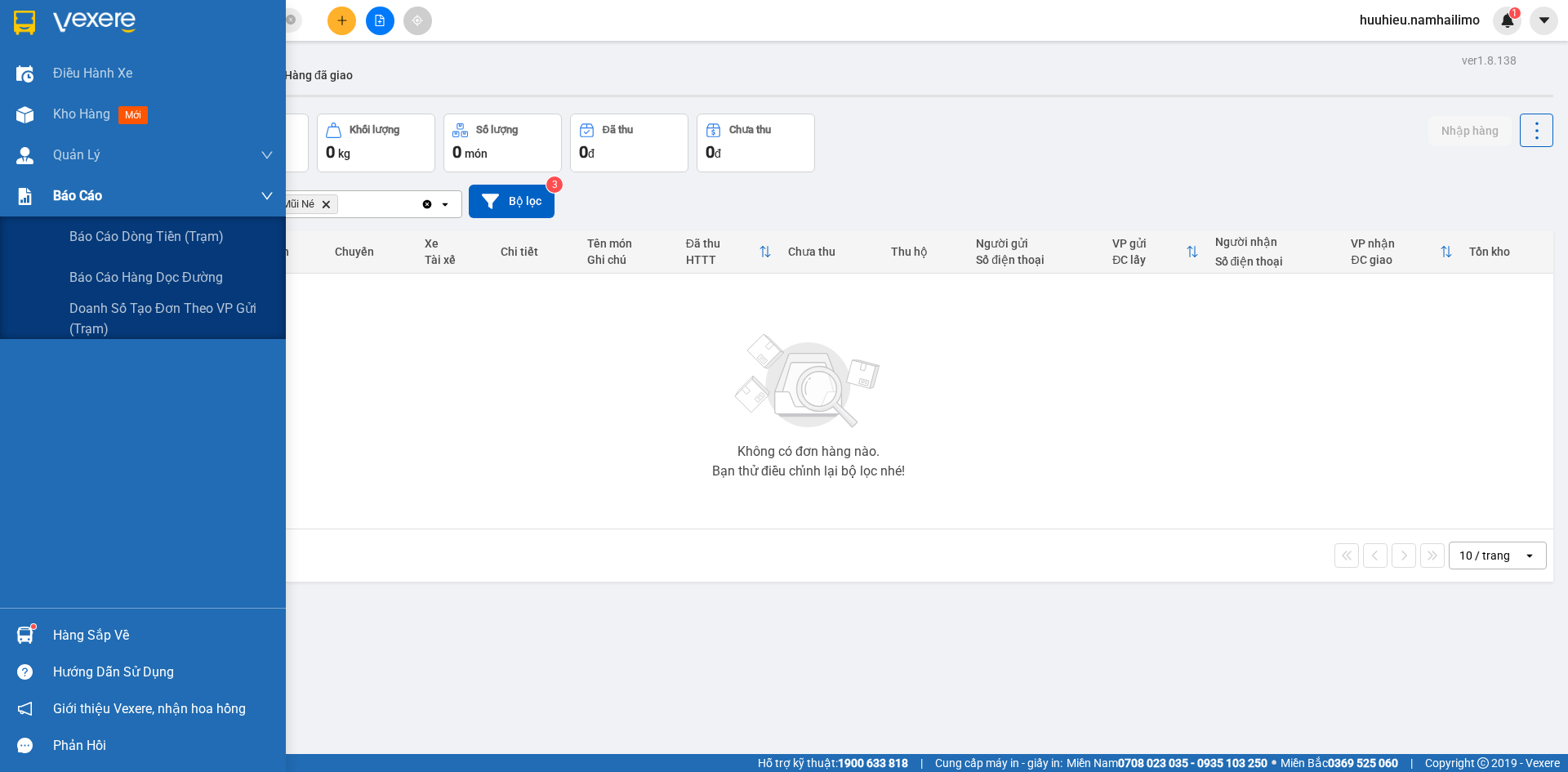
click at [76, 198] on span "Báo cáo" at bounding box center [77, 195] width 49 height 20
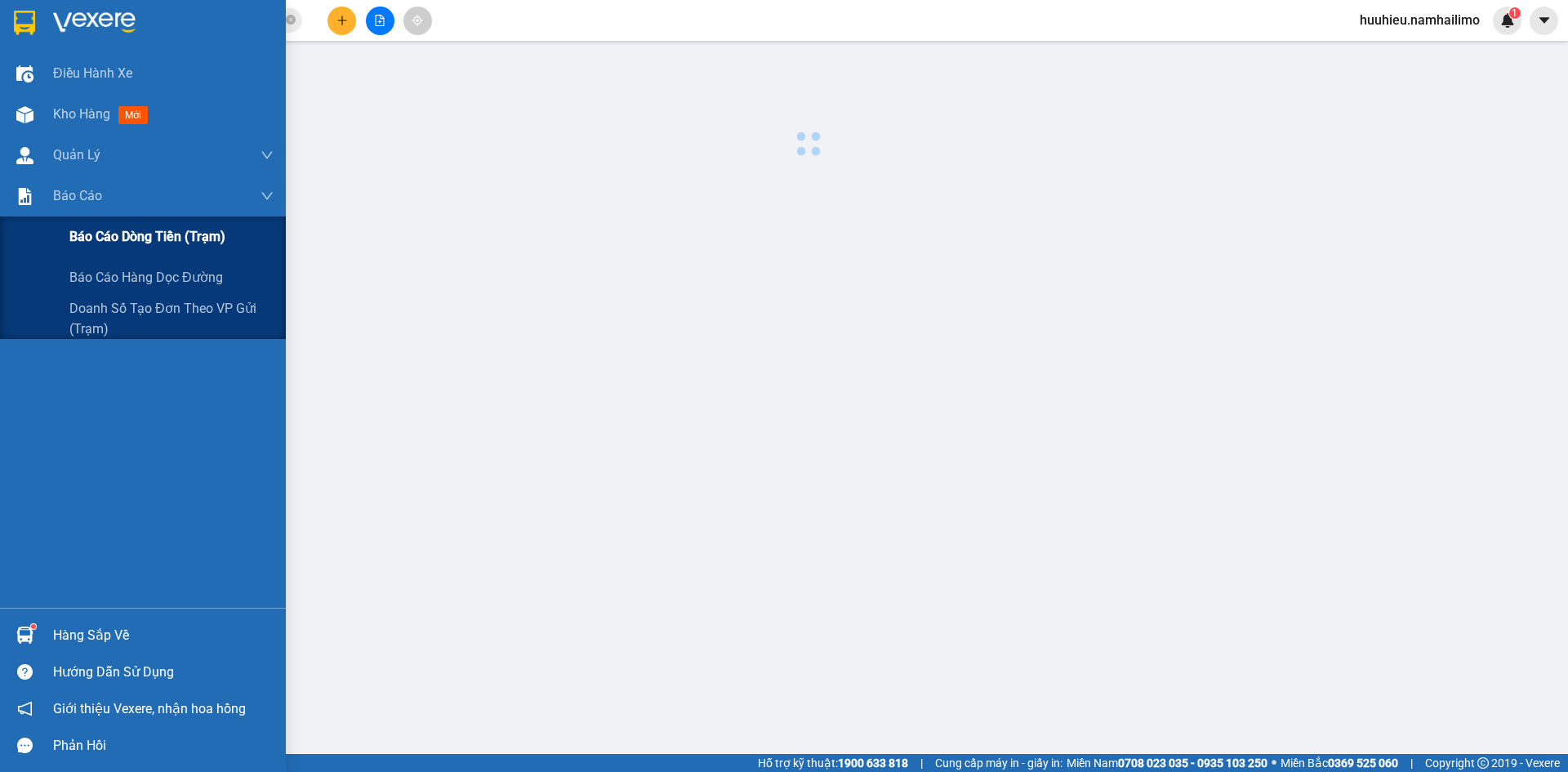
click at [116, 238] on span "Báo cáo dòng tiền (trạm)" at bounding box center [148, 236] width 156 height 20
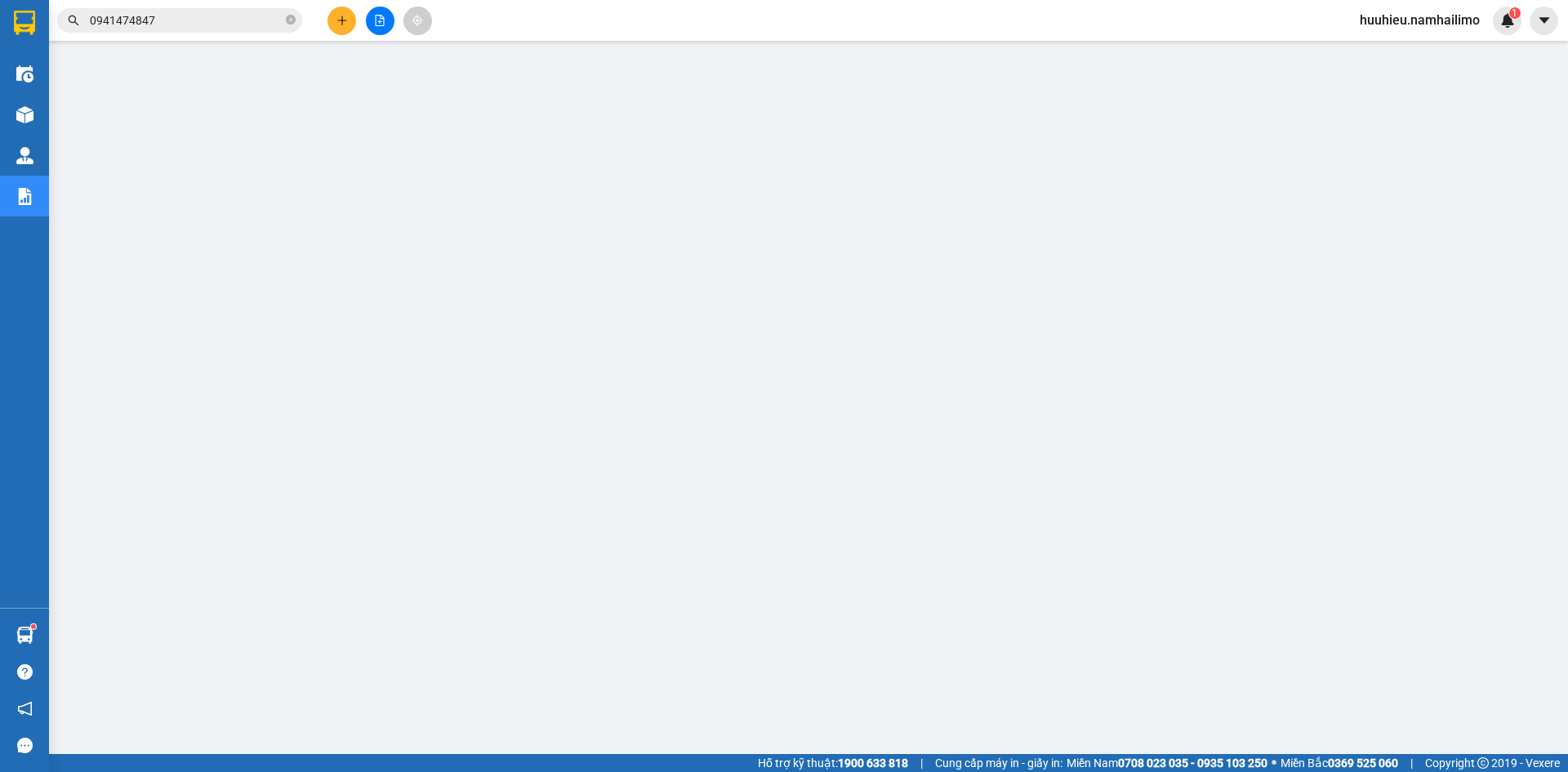
click at [1452, 19] on span "huuhieu.namhailimo" at bounding box center [1419, 19] width 146 height 20
click at [1415, 34] on div "Đăng xuất Đổi mật khẩu" at bounding box center [1419, 64] width 148 height 59
click at [1410, 49] on span "Đăng xuất" at bounding box center [1427, 50] width 112 height 18
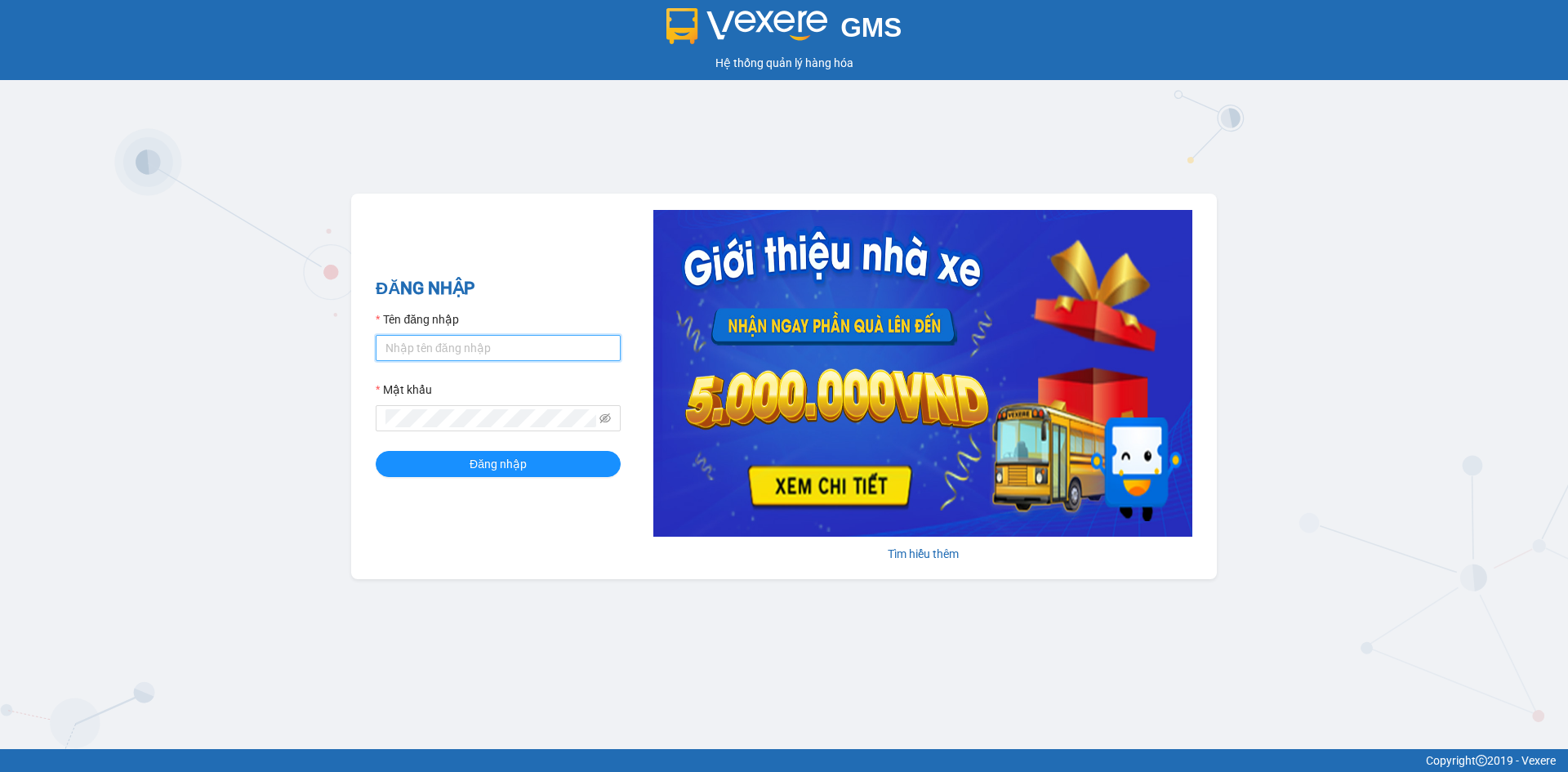
click at [477, 361] on input "Tên đăng nhập" at bounding box center [498, 348] width 245 height 27
type input "tan.namhailimo"
click at [376, 451] on button "Đăng nhập" at bounding box center [498, 464] width 245 height 27
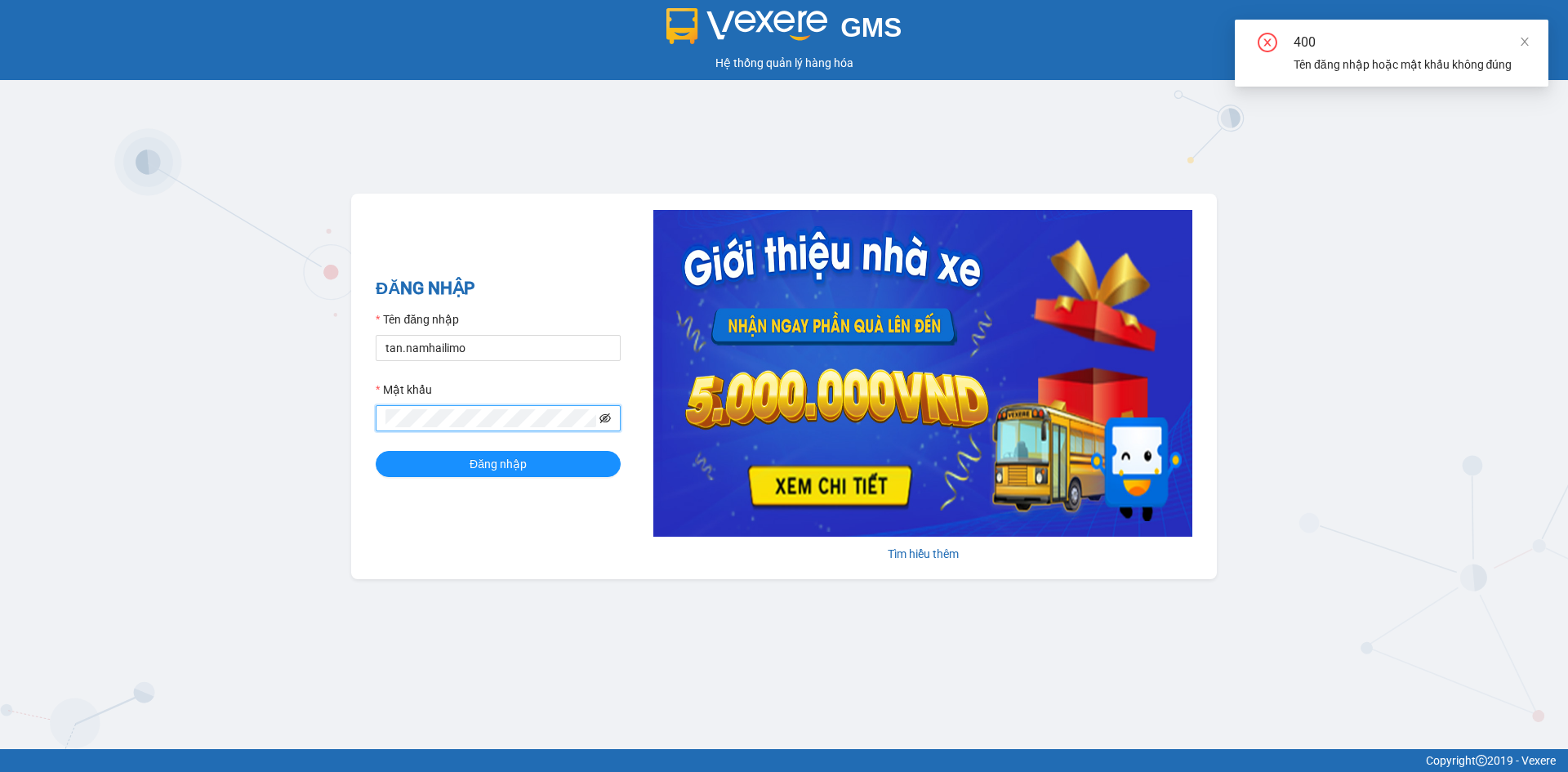
click at [603, 415] on icon "eye-invisible" at bounding box center [605, 417] width 11 height 10
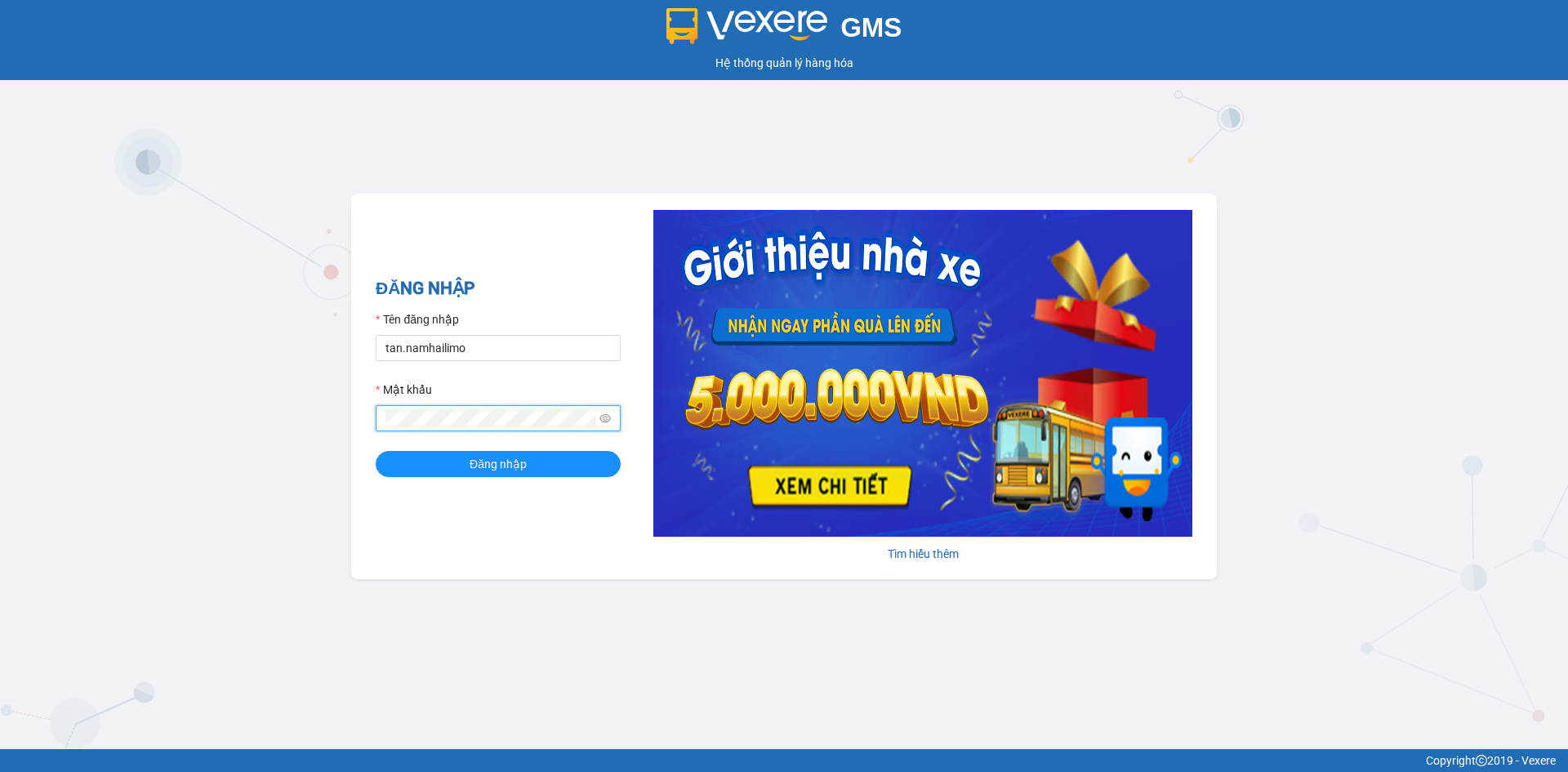
click at [376, 451] on button "Đăng nhập" at bounding box center [498, 464] width 245 height 27
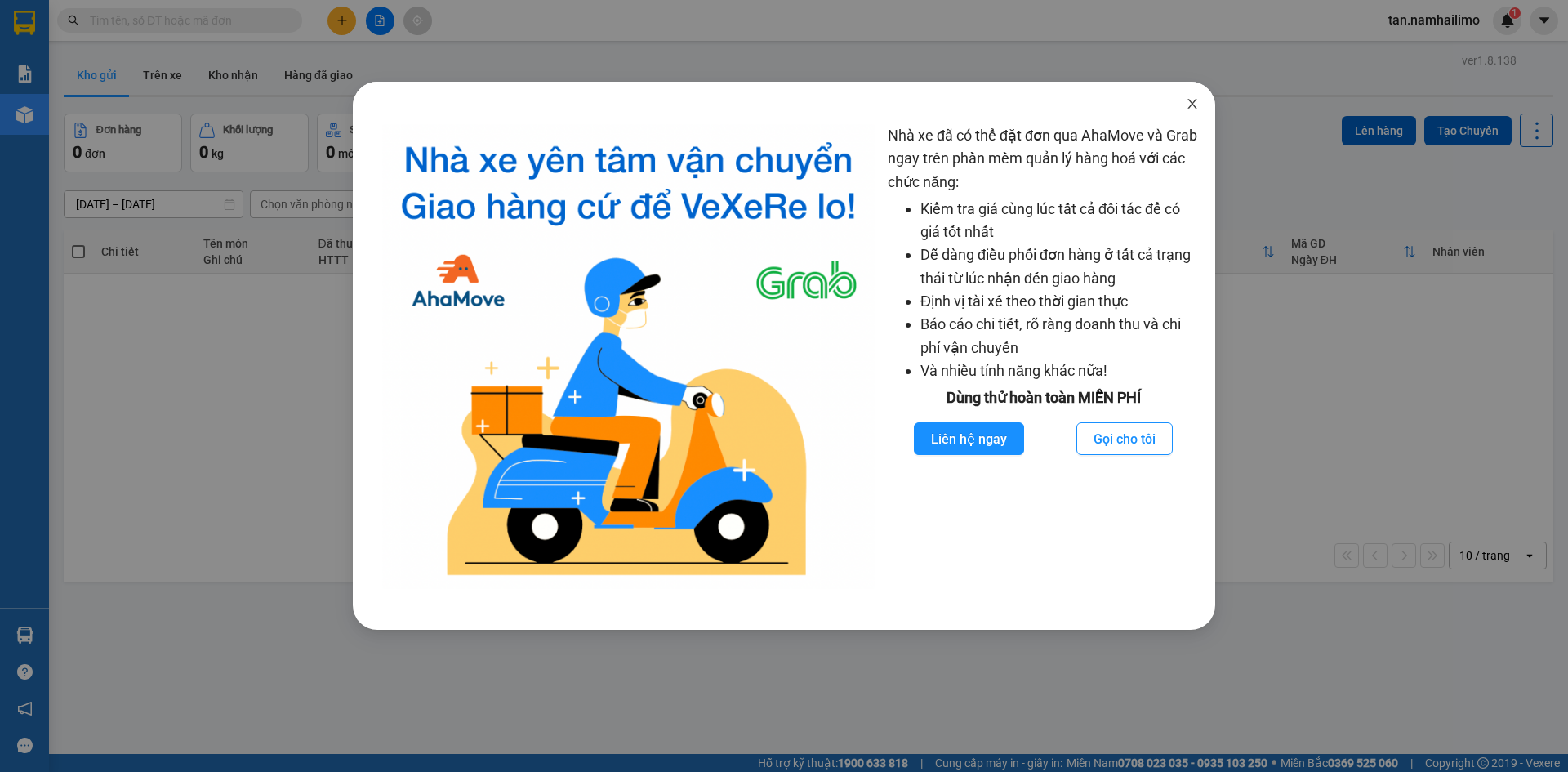
click at [1185, 107] on span "Close" at bounding box center [1192, 104] width 46 height 46
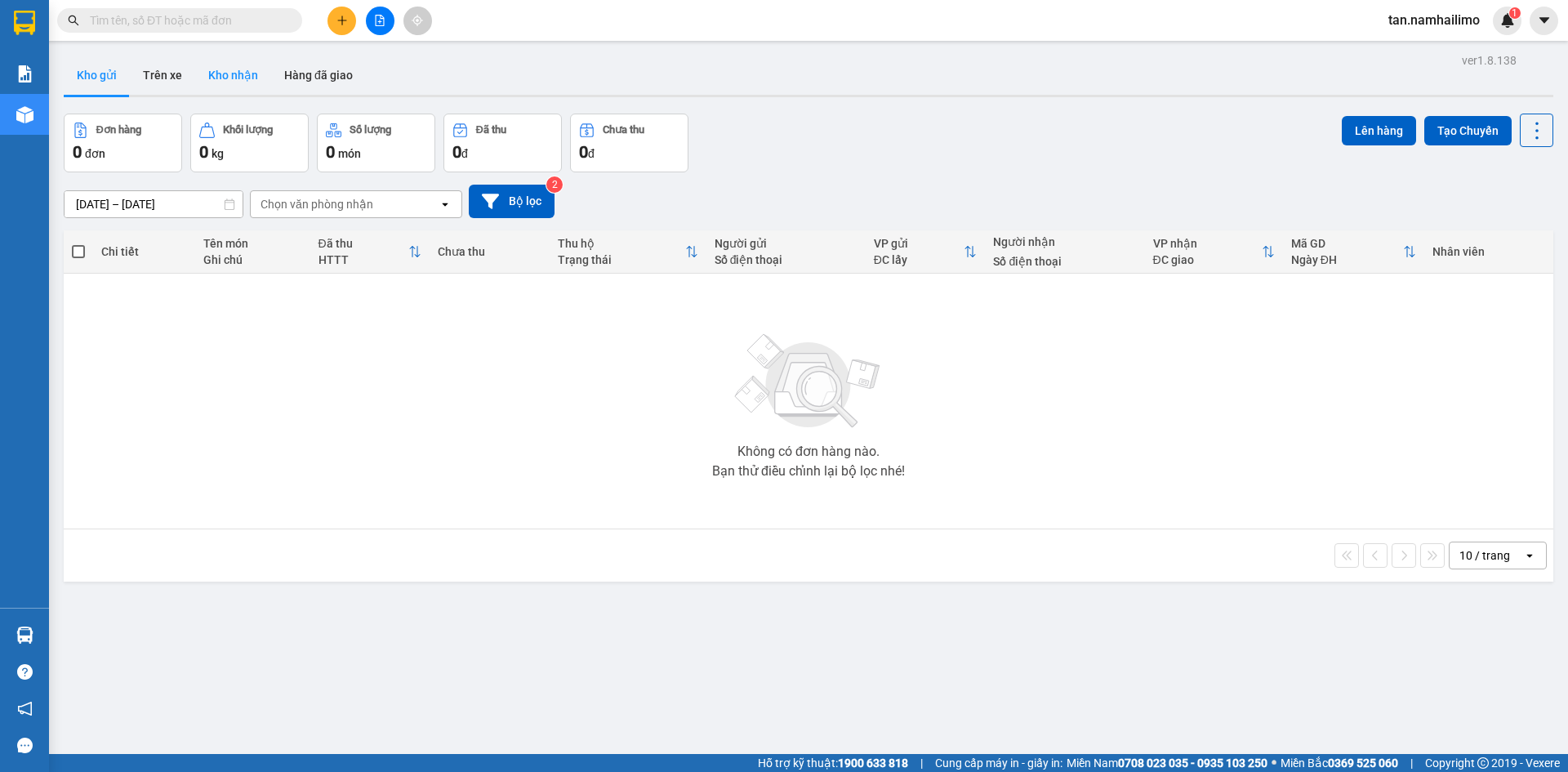
click at [225, 71] on button "Kho nhận" at bounding box center [233, 75] width 76 height 39
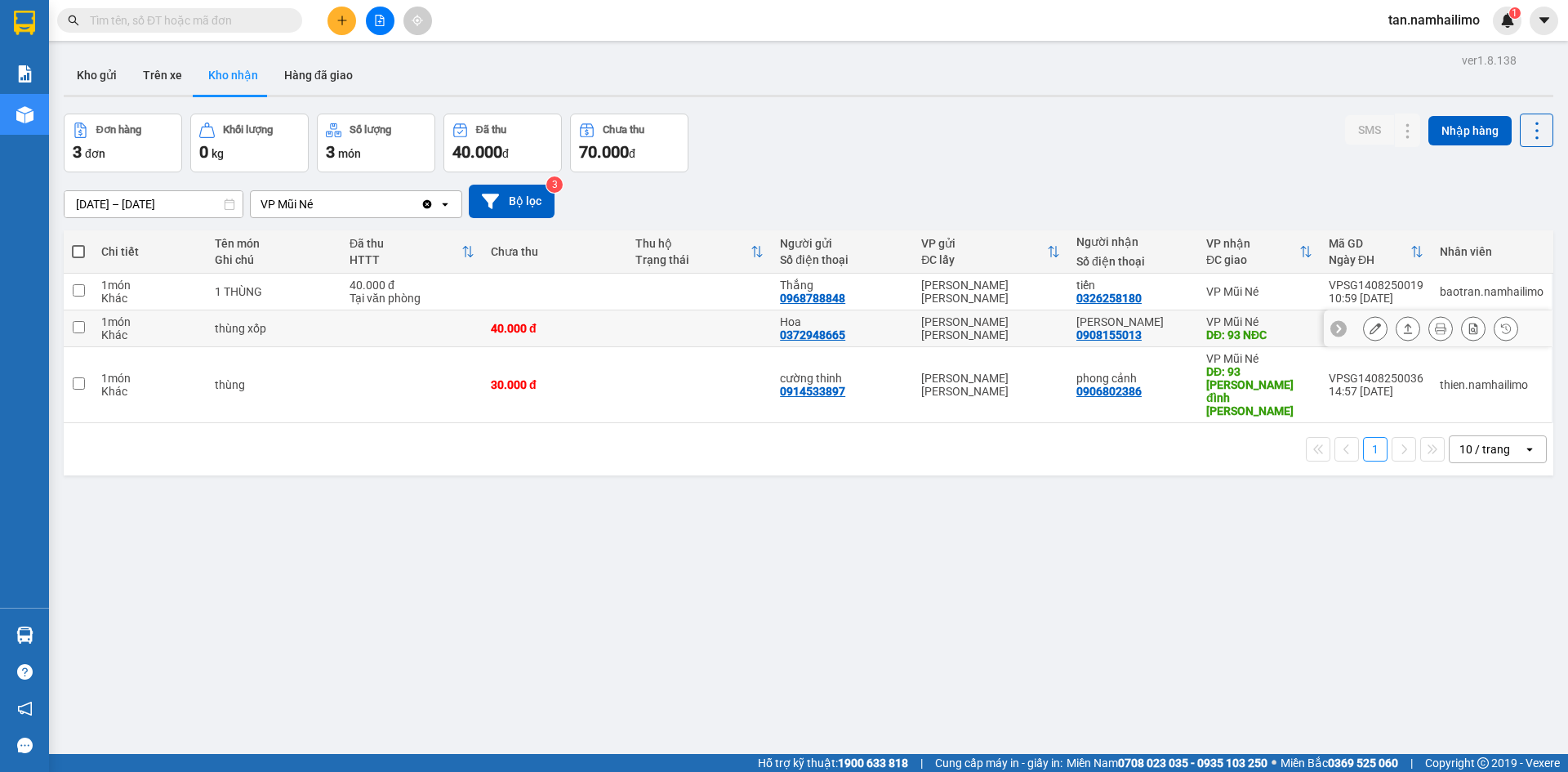
click at [1371, 326] on button at bounding box center [1375, 329] width 23 height 28
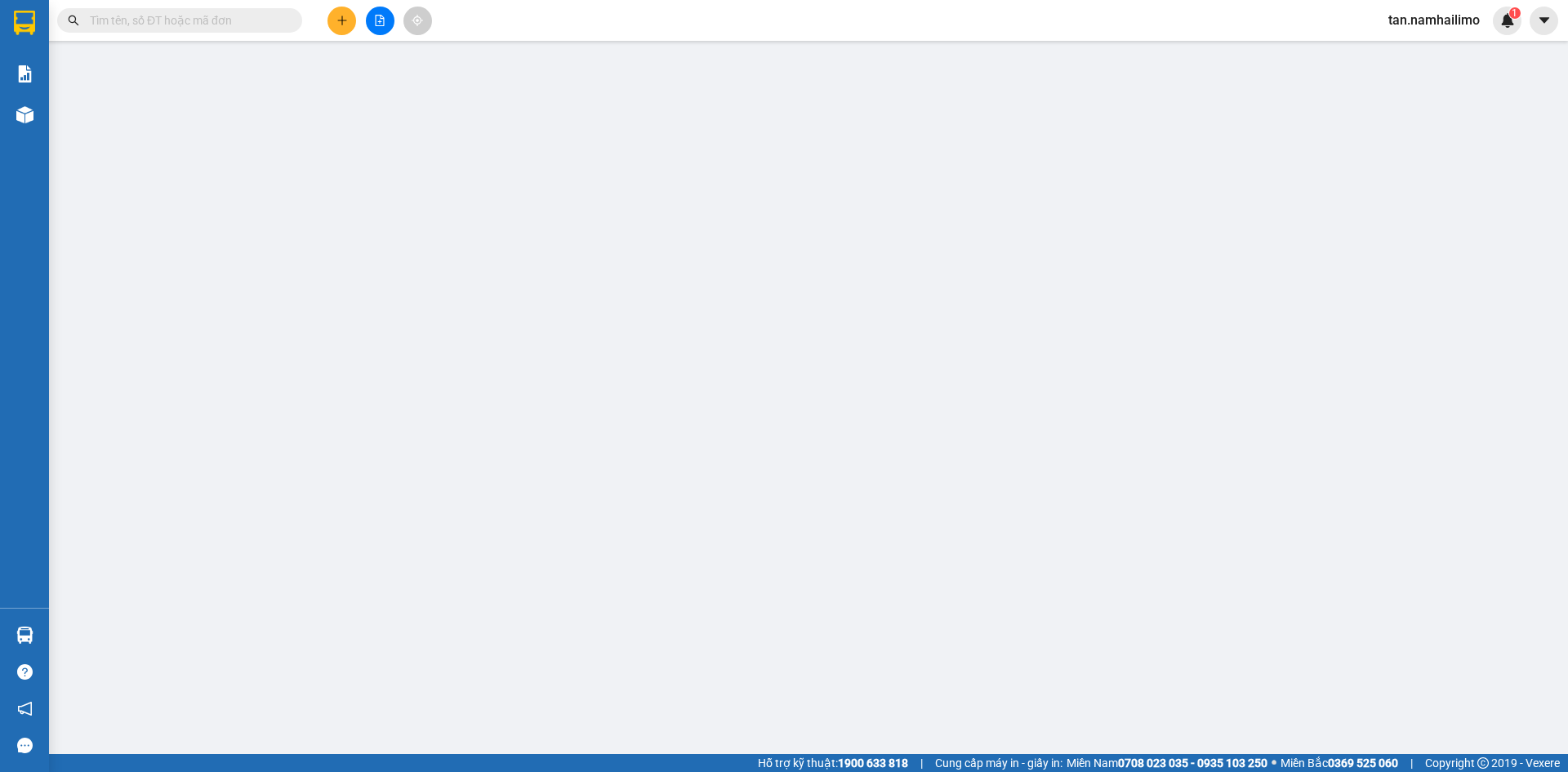
type input "0372948665"
type input "Hoa"
type input "0908155013"
type input "[PERSON_NAME]"
type input "93 NĐC"
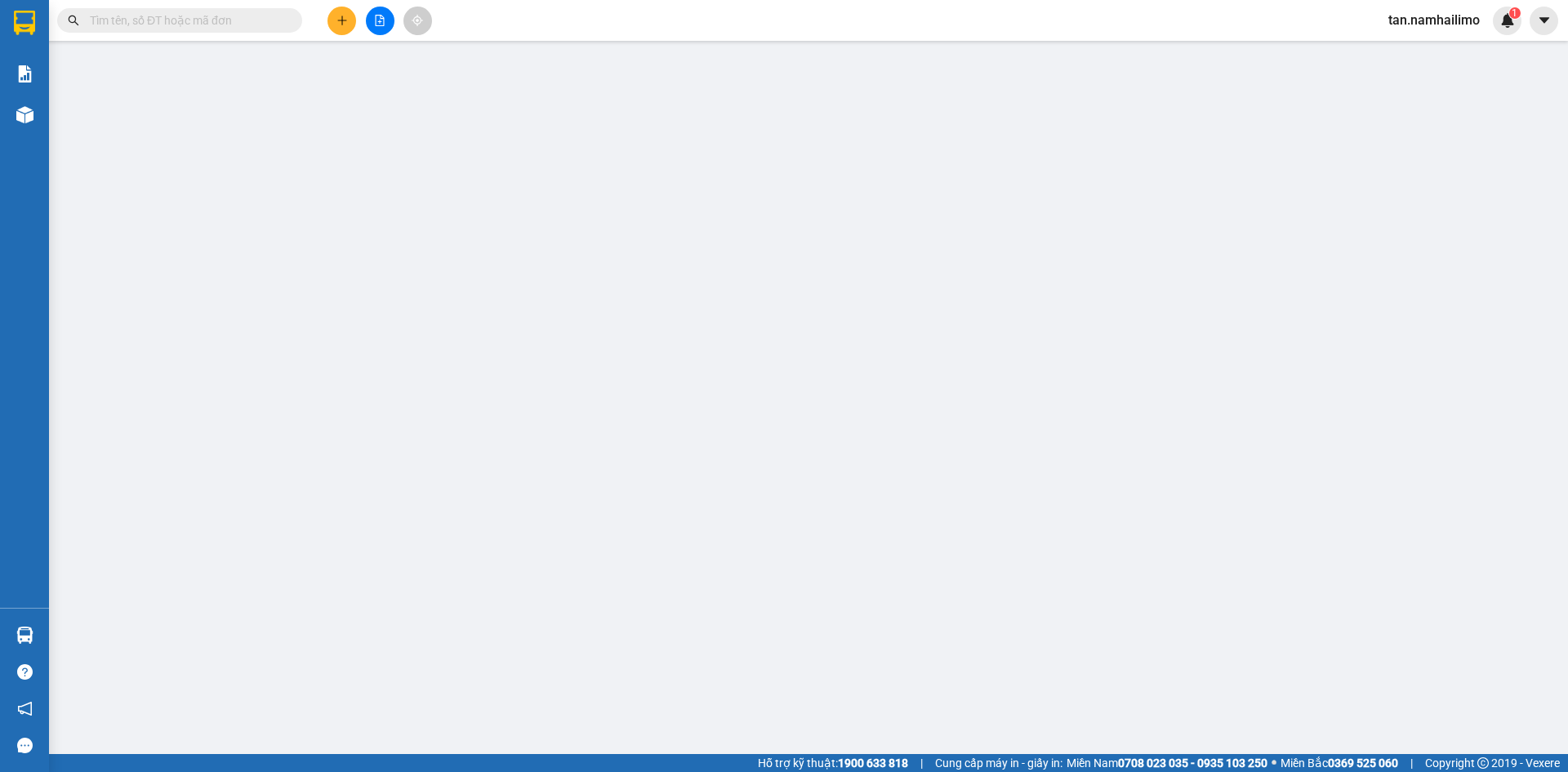
type input "40.000"
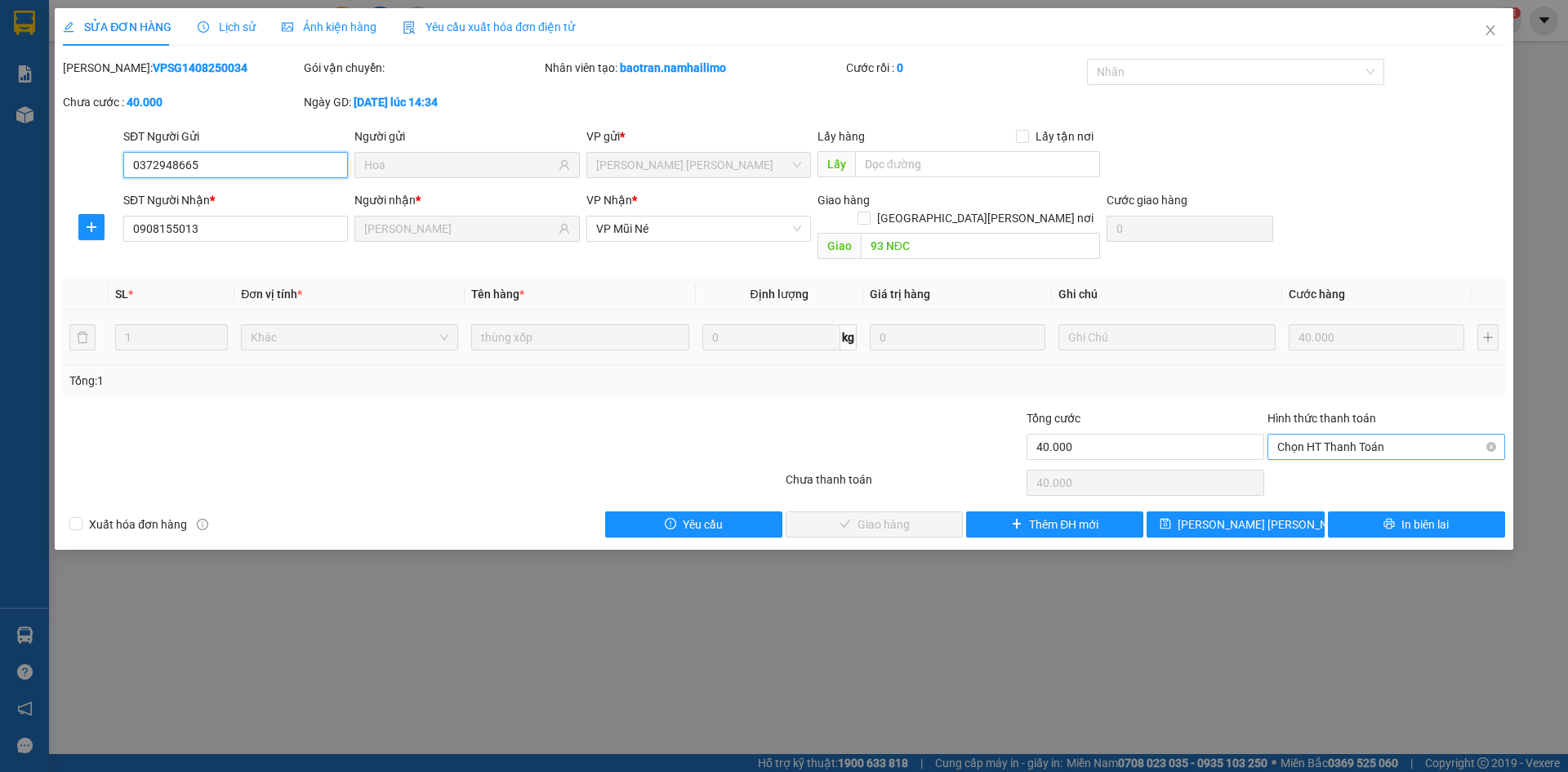
click at [1343, 435] on span "Chọn HT Thanh Toán" at bounding box center [1386, 447] width 218 height 25
click at [1315, 467] on div "Tại văn phòng" at bounding box center [1386, 462] width 218 height 18
type input "0"
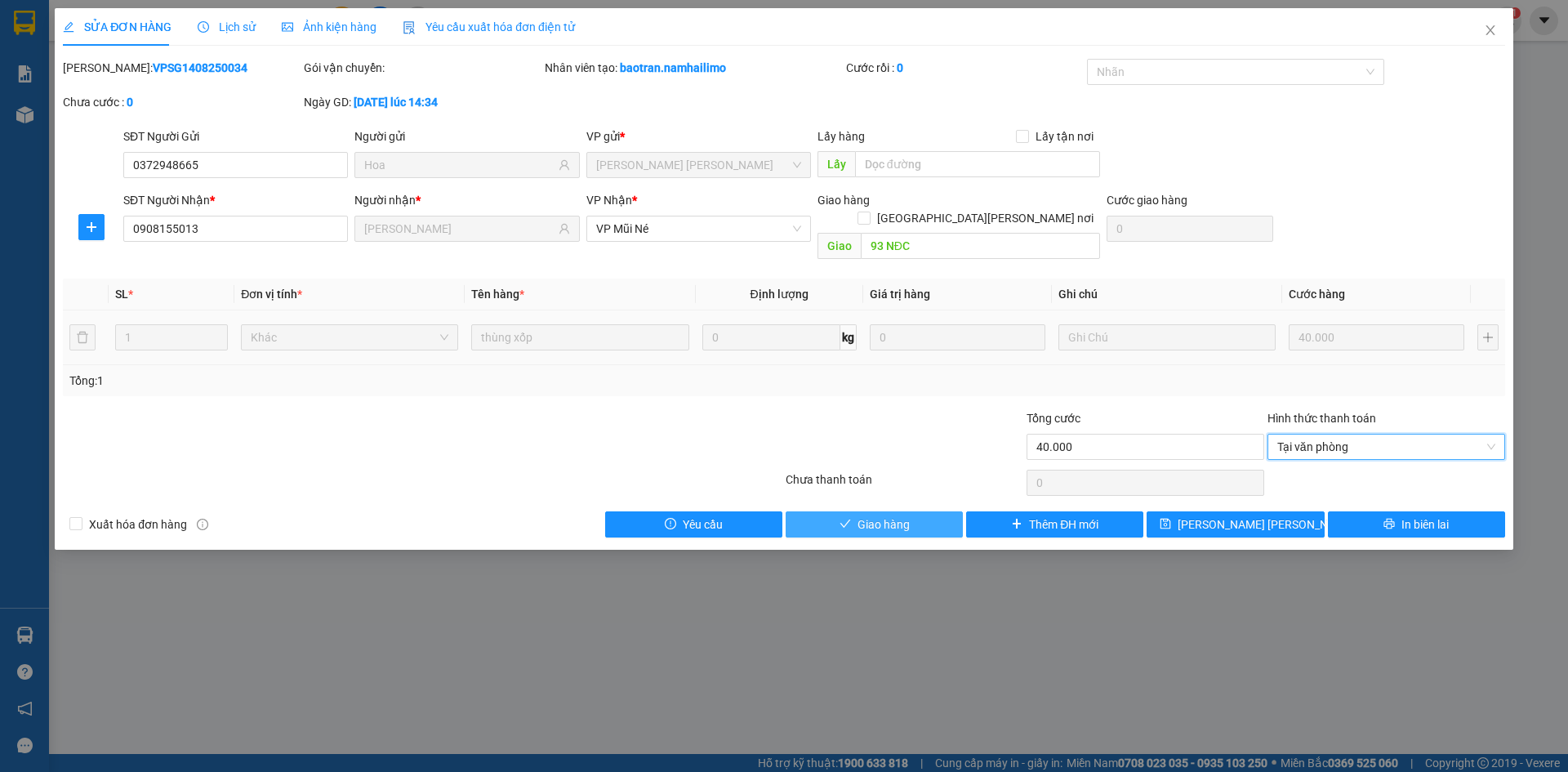
click at [872, 516] on span "Giao hàng" at bounding box center [883, 524] width 52 height 18
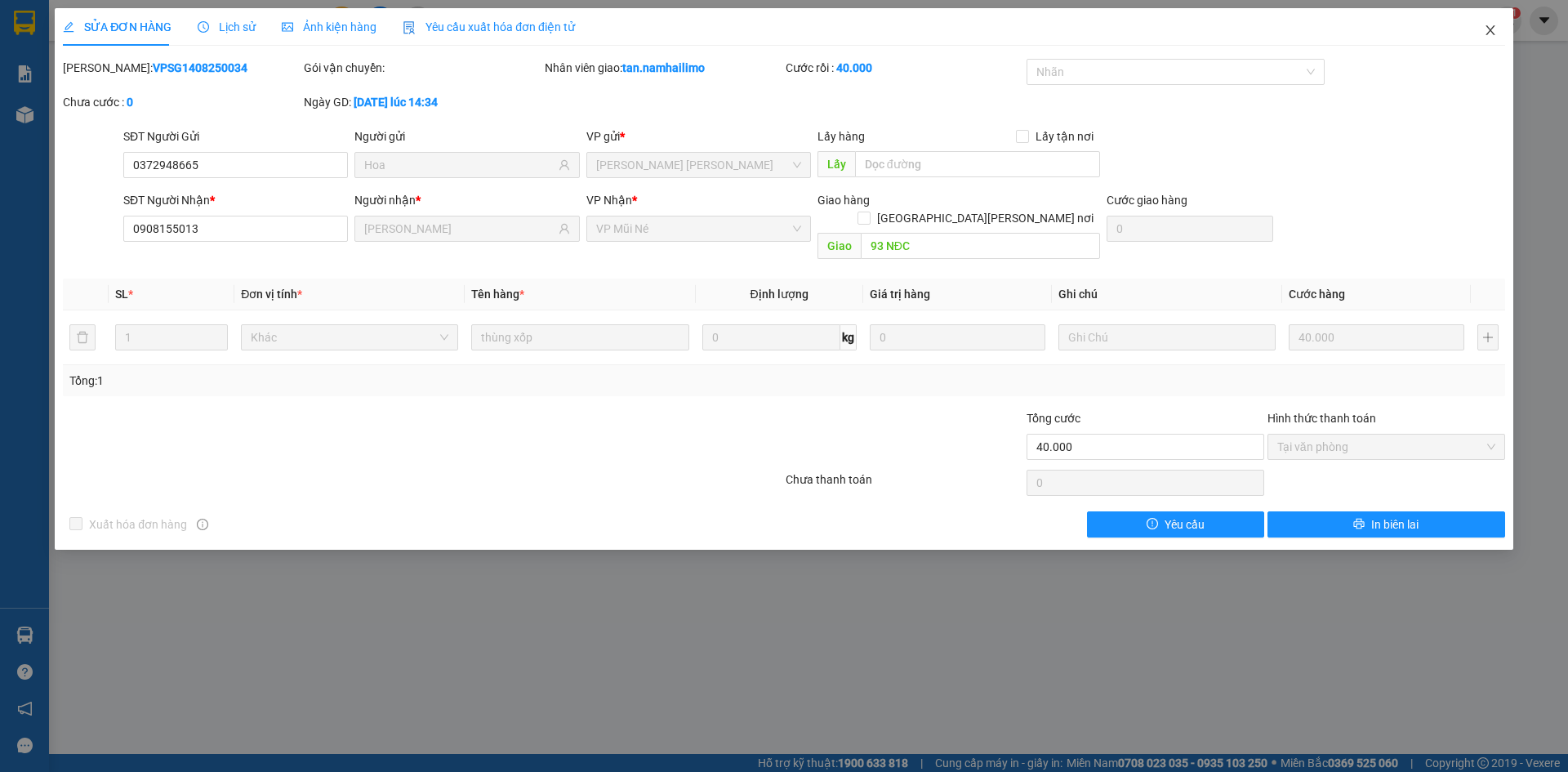
click at [1478, 27] on span "Close" at bounding box center [1490, 31] width 46 height 46
